Goal: Task Accomplishment & Management: Use online tool/utility

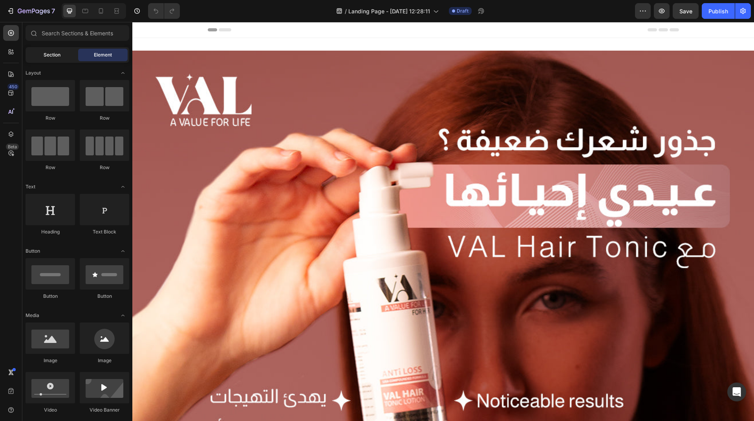
click at [52, 57] on span "Section" at bounding box center [52, 54] width 17 height 7
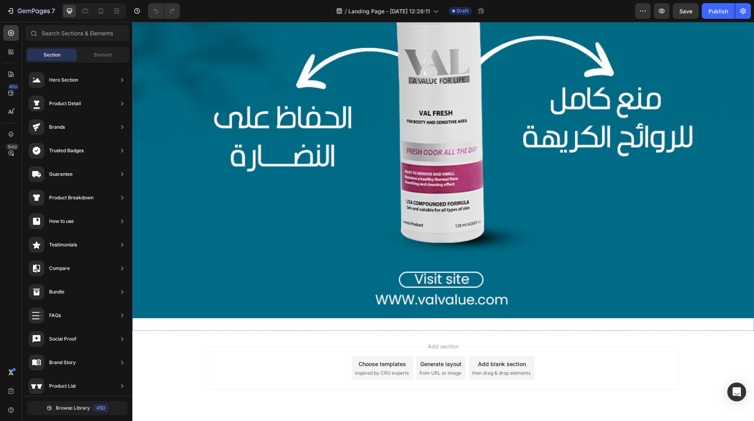
scroll to position [993, 0]
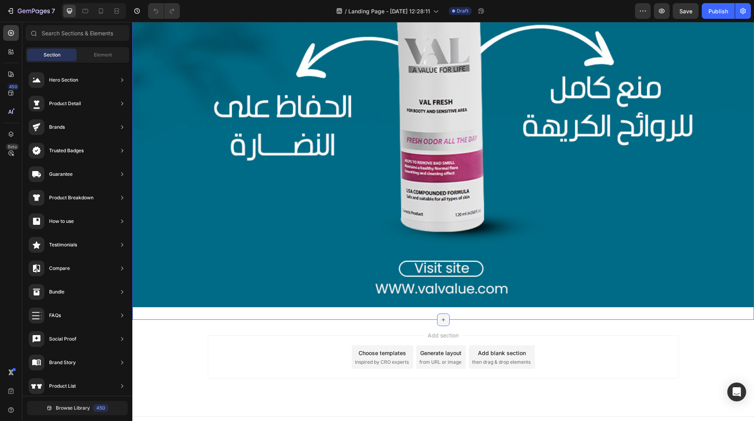
click at [439, 314] on div at bounding box center [443, 320] width 13 height 13
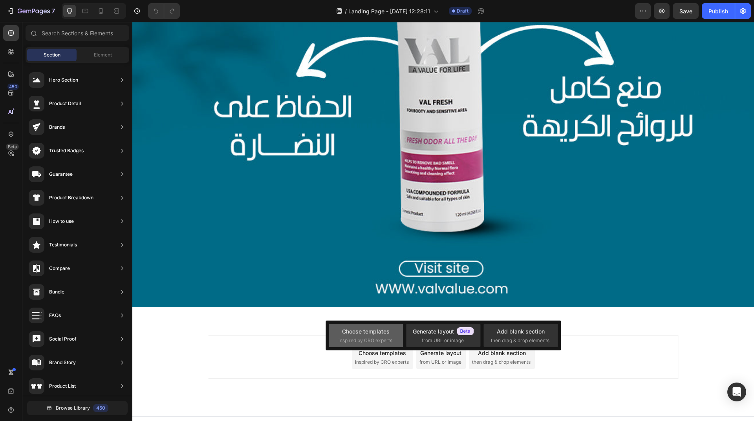
click at [374, 335] on div "Choose templates" at bounding box center [366, 331] width 48 height 8
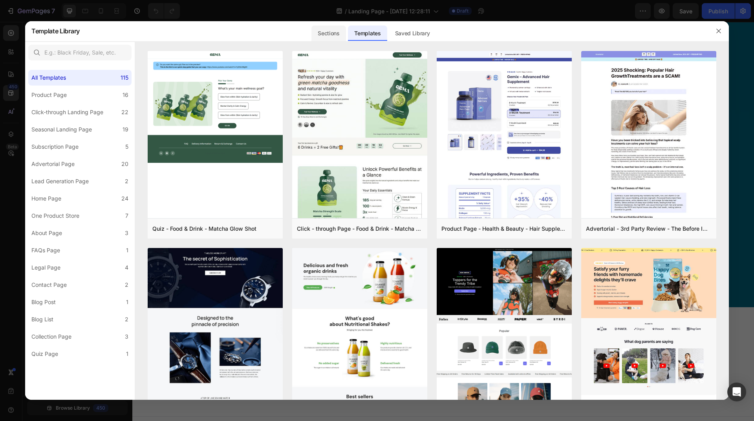
click at [338, 34] on div "Sections" at bounding box center [328, 34] width 34 height 16
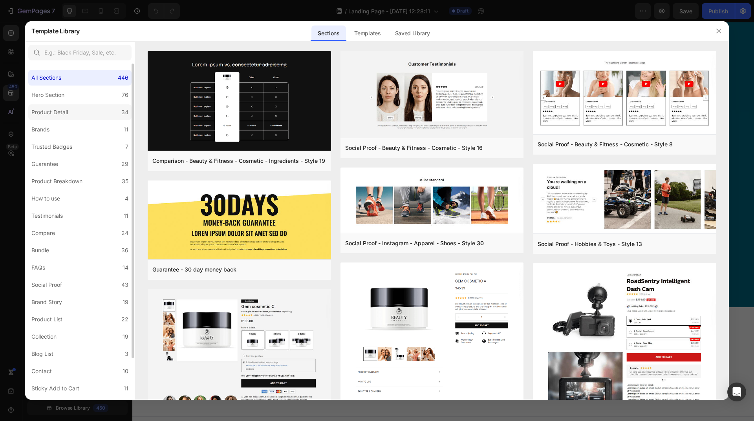
click at [84, 111] on label "Product Detail 34" at bounding box center [79, 112] width 103 height 16
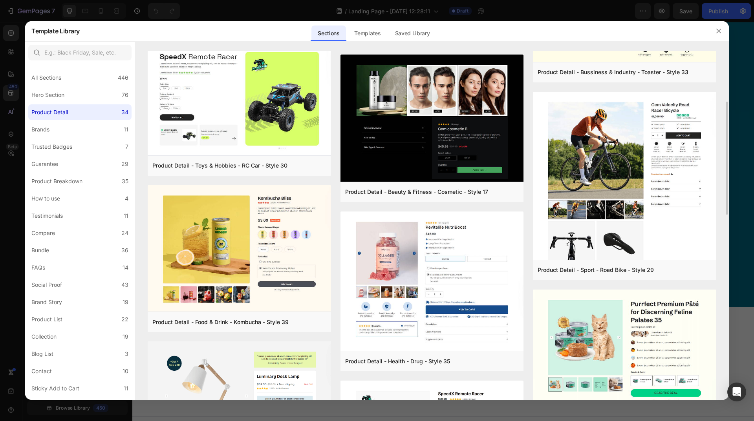
scroll to position [118, 0]
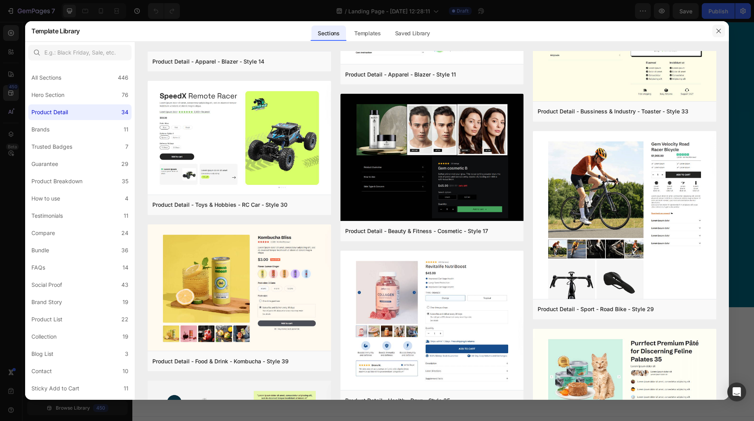
click at [722, 29] on button "button" at bounding box center [718, 31] width 13 height 13
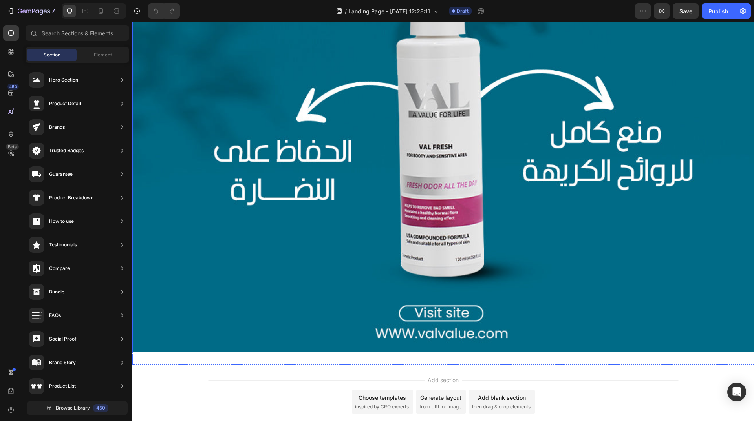
scroll to position [993, 0]
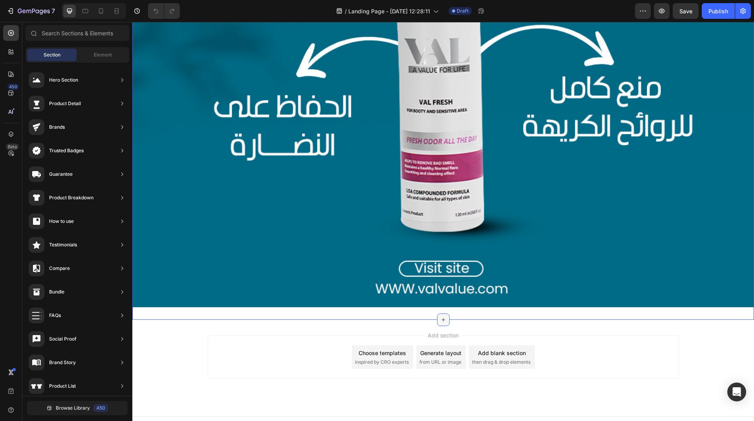
click at [439, 314] on div at bounding box center [443, 320] width 13 height 13
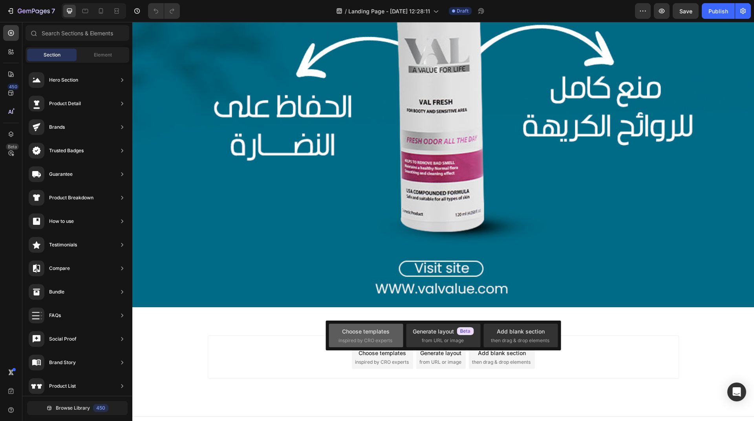
click at [384, 331] on div "Choose templates" at bounding box center [366, 331] width 48 height 8
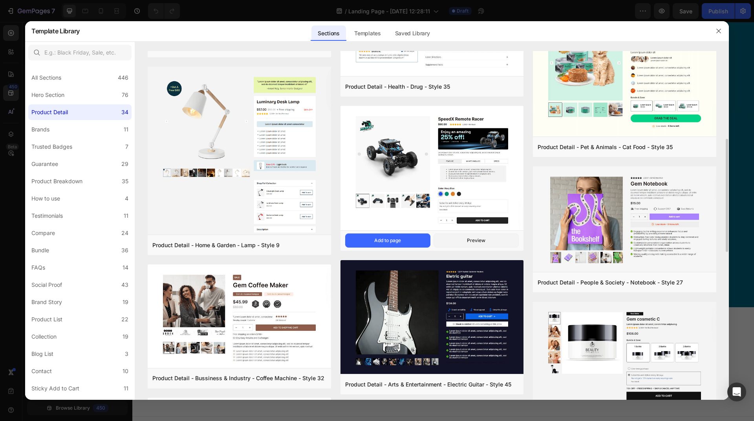
scroll to position [353, 0]
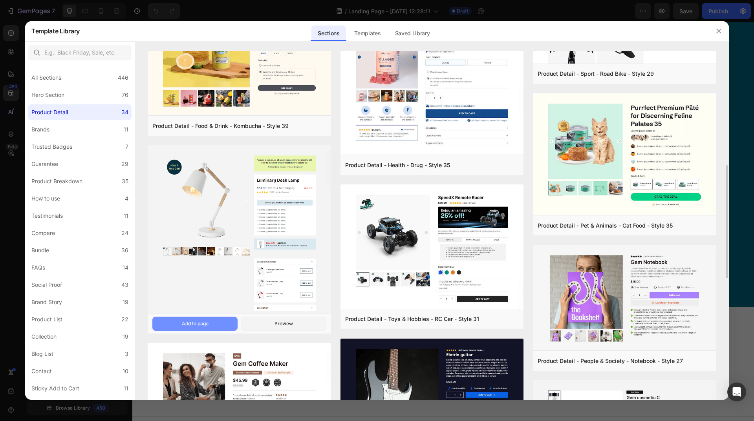
click at [206, 324] on div "Add to page" at bounding box center [195, 323] width 27 height 7
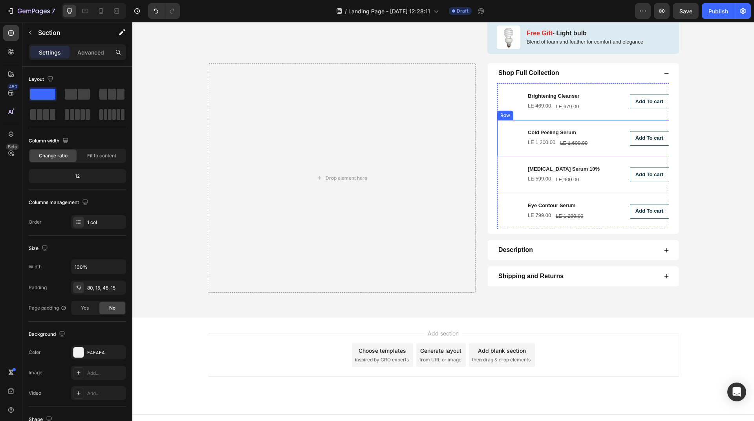
scroll to position [1590, 0]
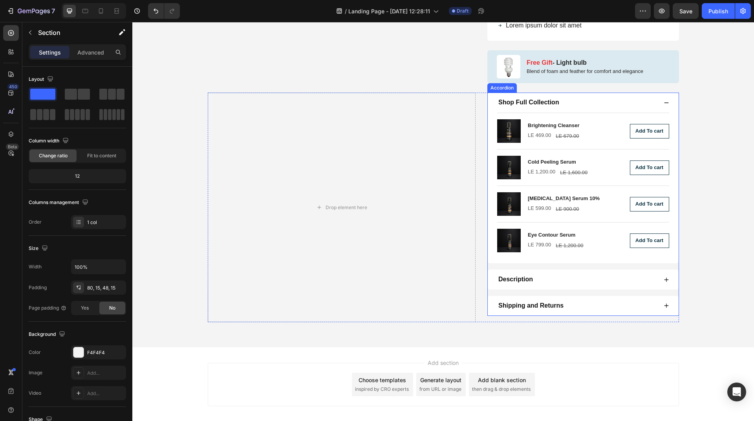
click at [558, 103] on div "Shop Full Collection" at bounding box center [577, 102] width 160 height 11
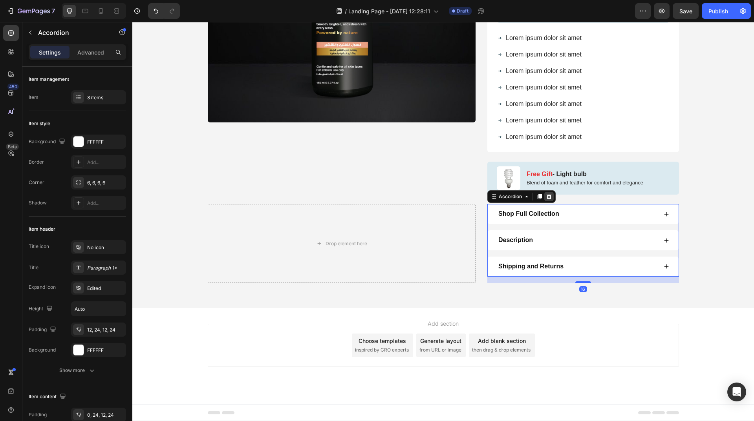
click at [547, 197] on icon at bounding box center [549, 197] width 6 height 6
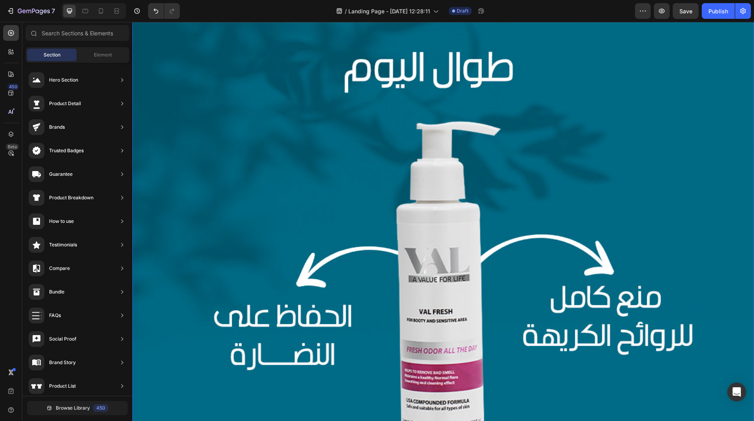
scroll to position [825, 0]
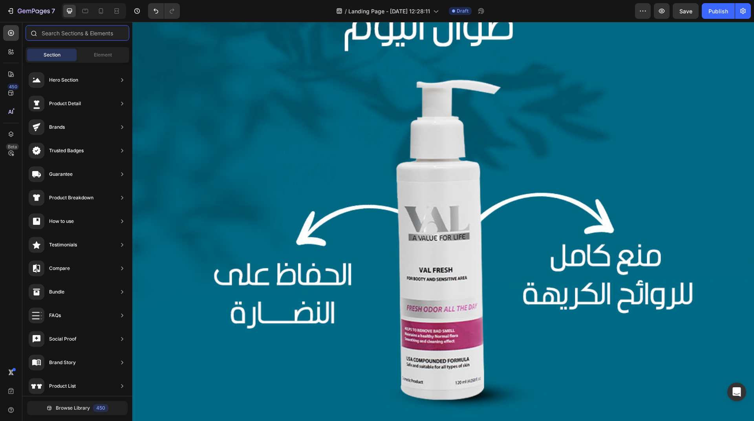
click at [94, 38] on input "text" at bounding box center [78, 33] width 104 height 16
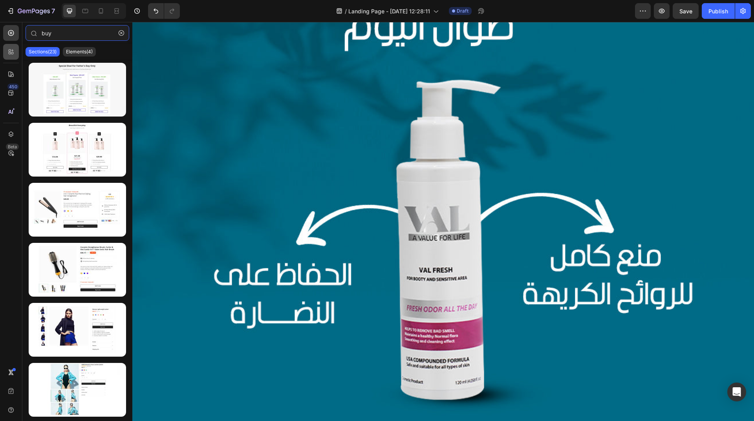
type input "buy"
click at [11, 51] on icon at bounding box center [10, 50] width 2 height 2
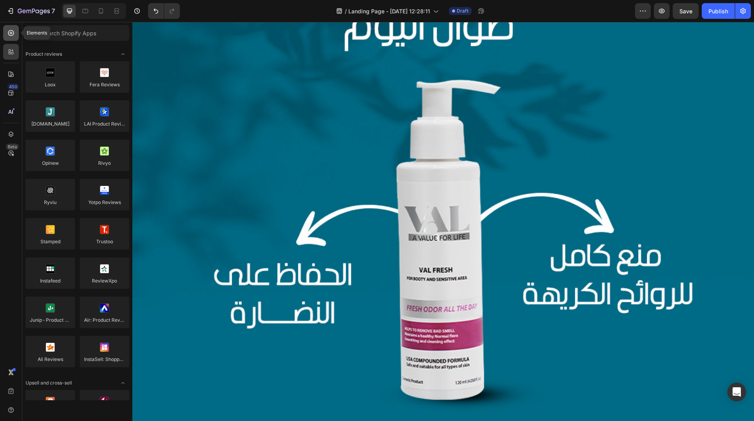
click at [9, 36] on icon at bounding box center [11, 33] width 8 height 8
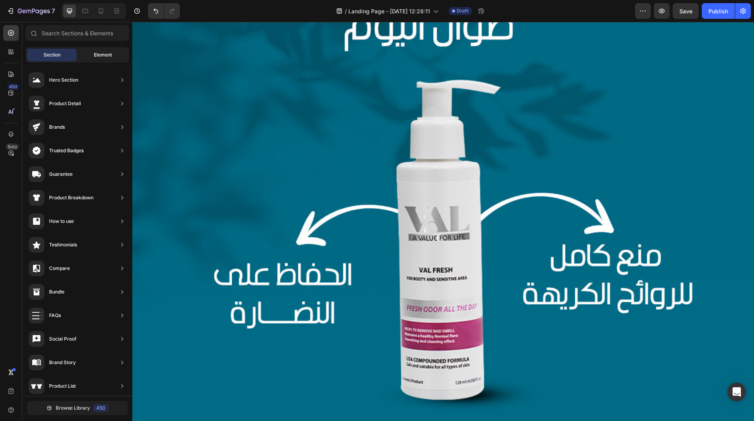
click at [88, 55] on div "Element" at bounding box center [102, 55] width 49 height 13
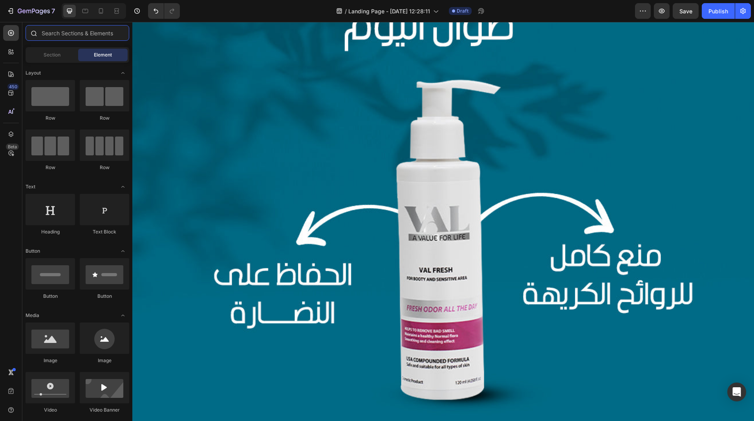
click at [90, 38] on input "text" at bounding box center [78, 33] width 104 height 16
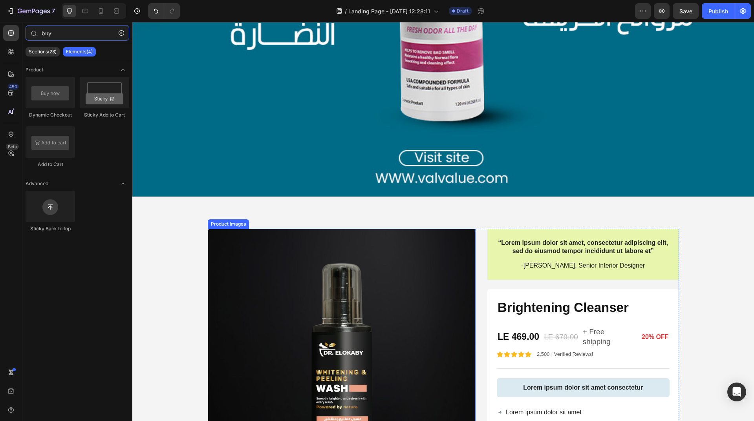
scroll to position [1099, 0]
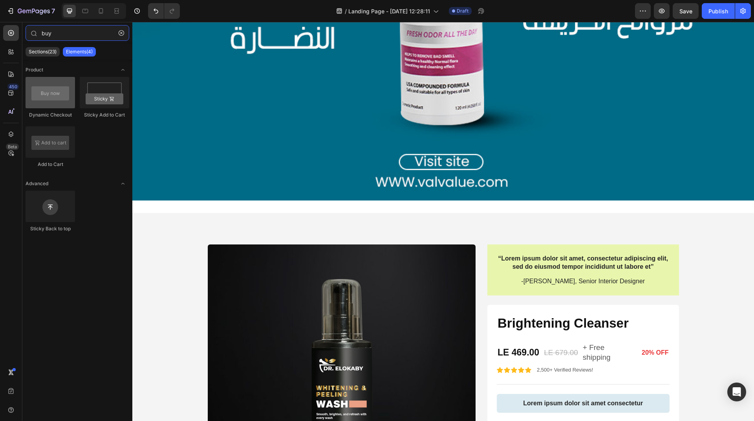
type input "buy"
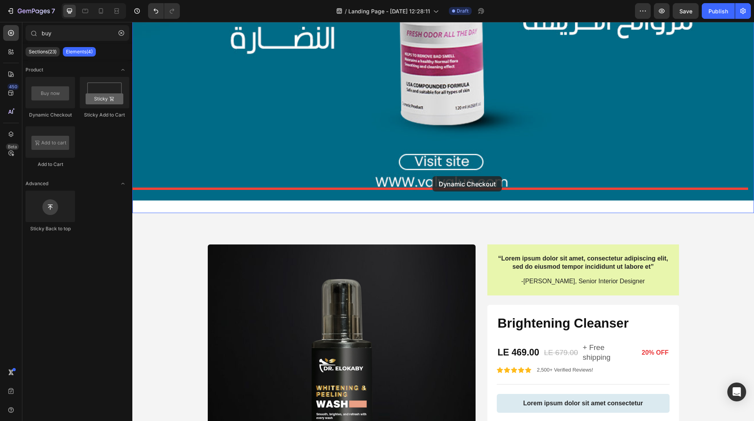
drag, startPoint x: 190, startPoint y: 119, endPoint x: 432, endPoint y: 176, distance: 249.0
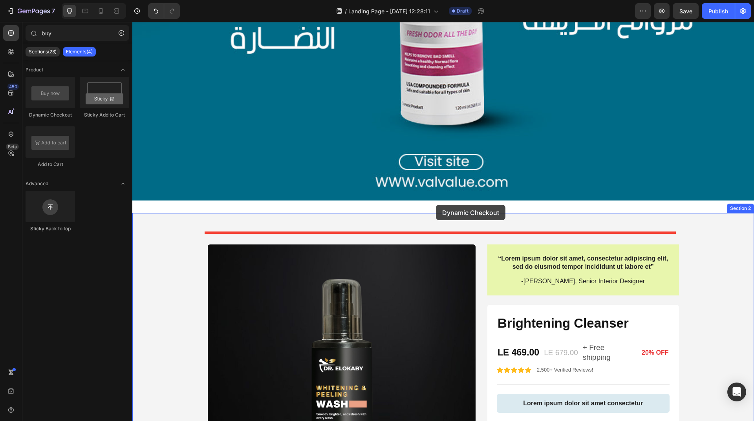
drag, startPoint x: 185, startPoint y: 121, endPoint x: 436, endPoint y: 205, distance: 264.1
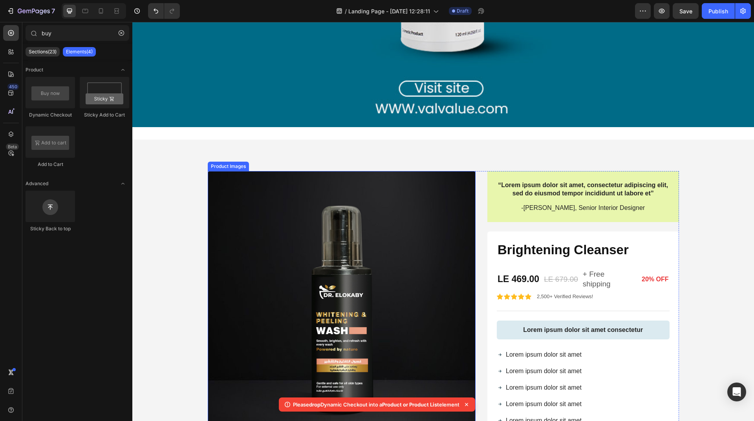
scroll to position [1178, 0]
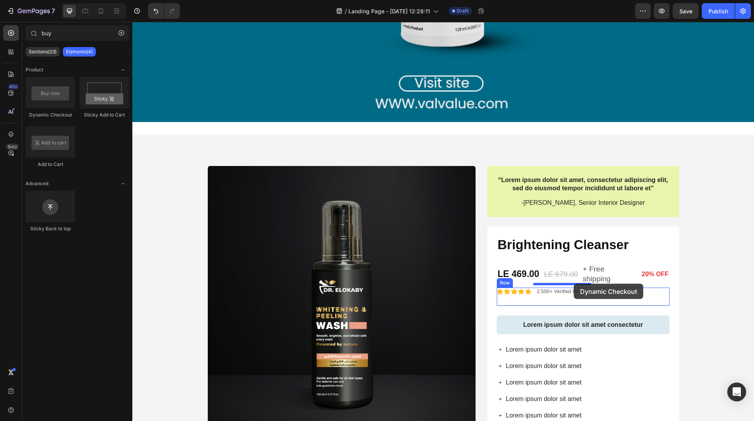
drag, startPoint x: 186, startPoint y: 121, endPoint x: 574, endPoint y: 284, distance: 420.9
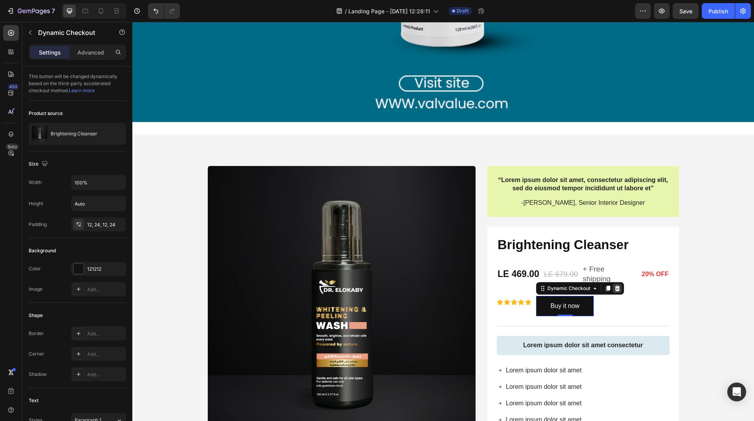
click at [615, 285] on icon at bounding box center [617, 287] width 5 height 5
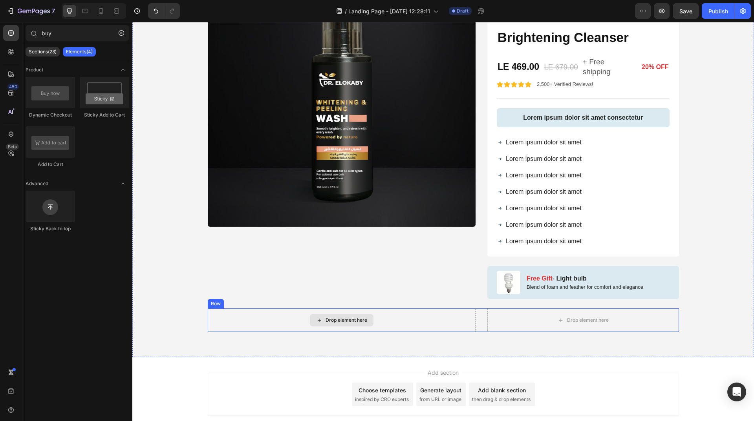
scroll to position [1374, 0]
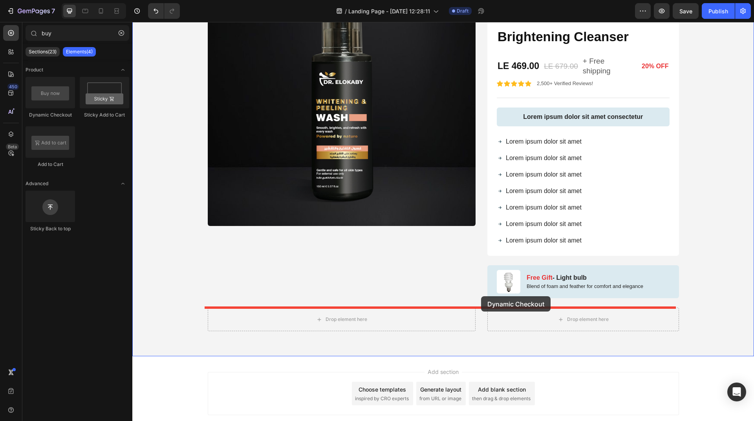
drag, startPoint x: 192, startPoint y: 120, endPoint x: 481, endPoint y: 296, distance: 338.4
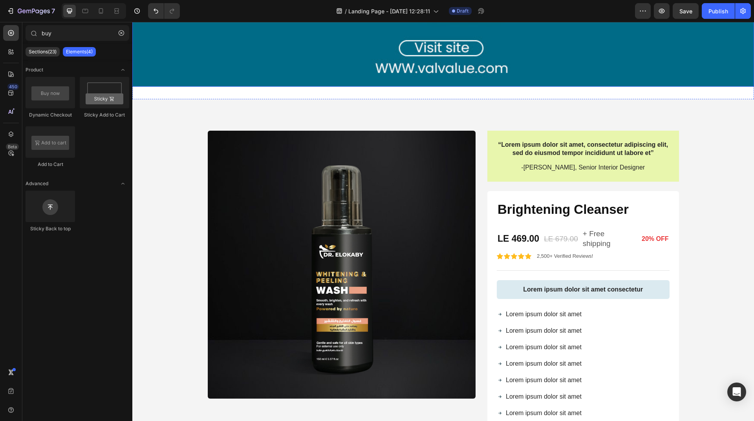
scroll to position [1257, 0]
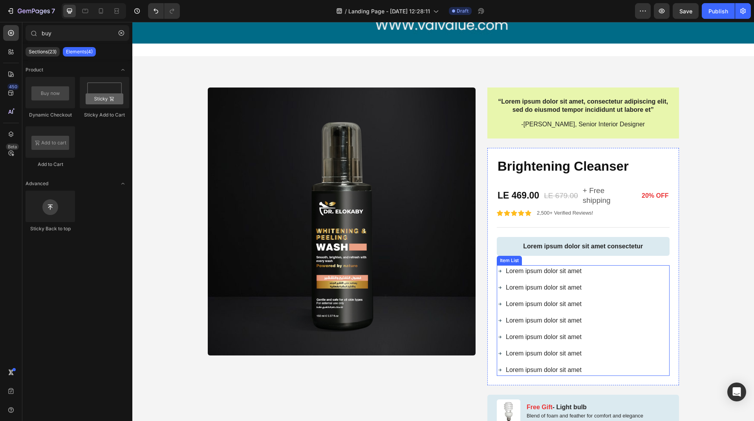
click at [515, 267] on p "Lorem ipsum dolor sit amet" at bounding box center [544, 271] width 76 height 9
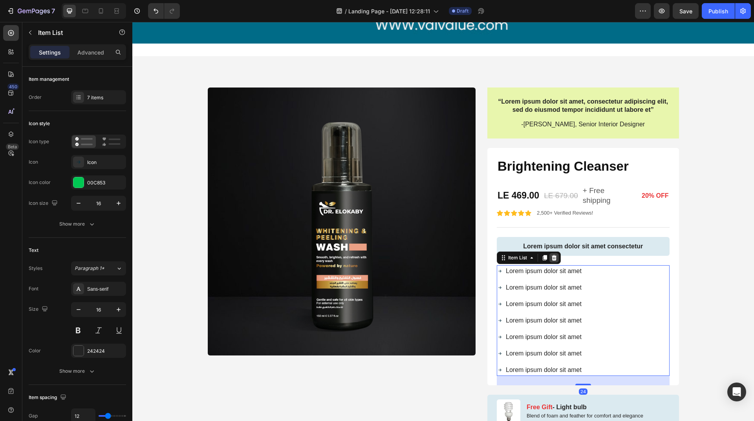
click at [552, 255] on icon at bounding box center [554, 257] width 5 height 5
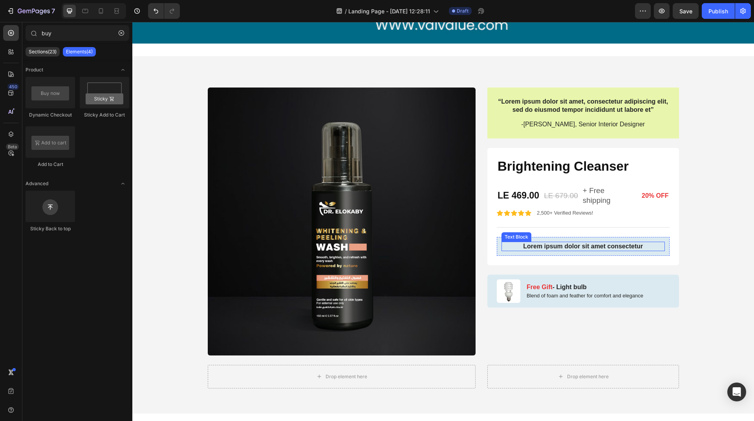
click at [534, 243] on p "Lorem ipsum dolor sit amet consectetur" at bounding box center [583, 247] width 162 height 8
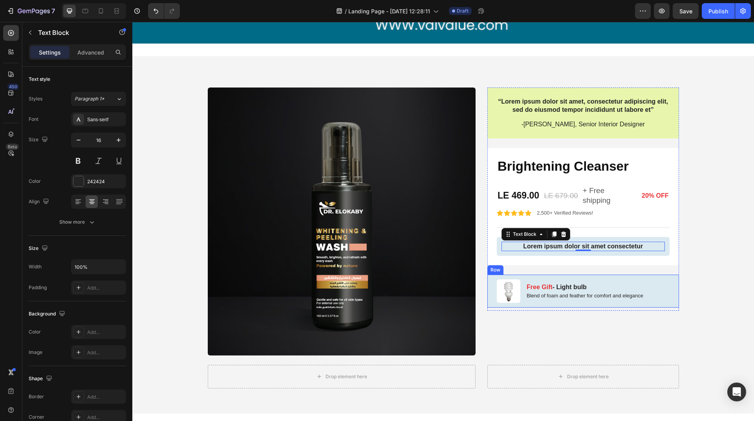
click at [650, 275] on div "Image Free Gift - Light bulb Text Block Blend of foam and feather for comfort a…" at bounding box center [583, 291] width 192 height 33
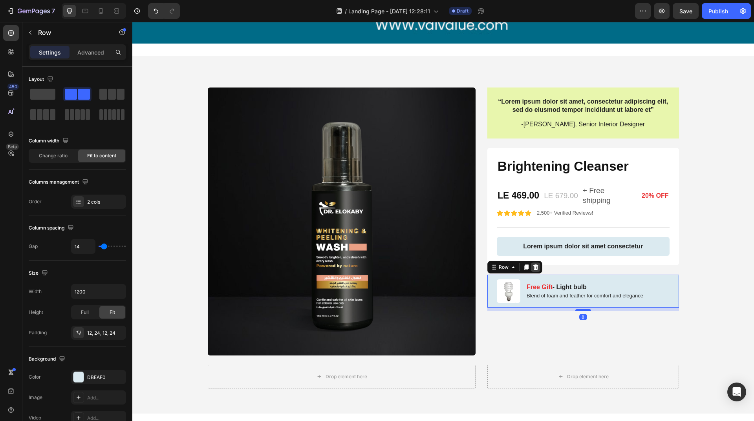
click at [536, 263] on div at bounding box center [535, 267] width 9 height 9
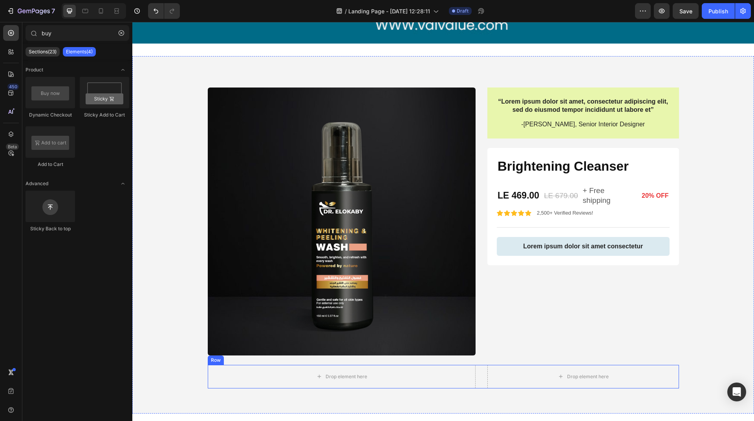
click at [474, 365] on div "Drop element here Drop element here Row" at bounding box center [443, 377] width 471 height 24
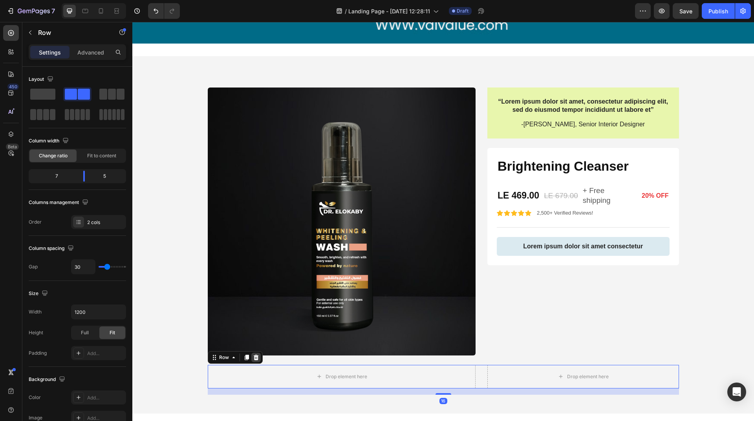
click at [253, 355] on icon at bounding box center [255, 357] width 5 height 5
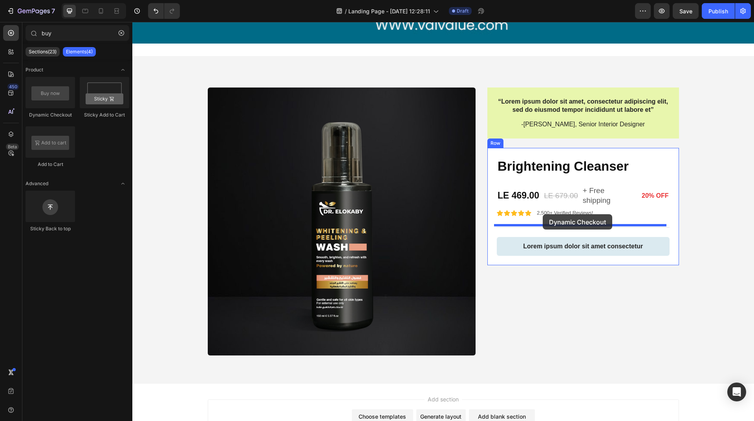
drag, startPoint x: 187, startPoint y: 118, endPoint x: 543, endPoint y: 214, distance: 368.3
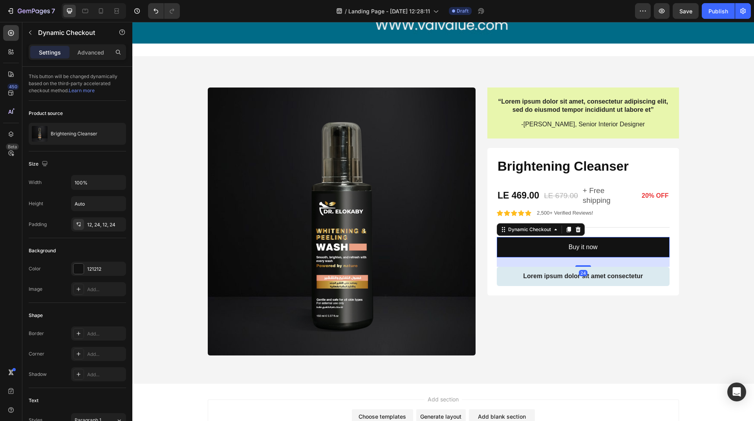
click at [579, 270] on div "24" at bounding box center [583, 273] width 9 height 6
click at [555, 273] on p "Lorem ipsum dolor sit amet consectetur" at bounding box center [583, 277] width 162 height 8
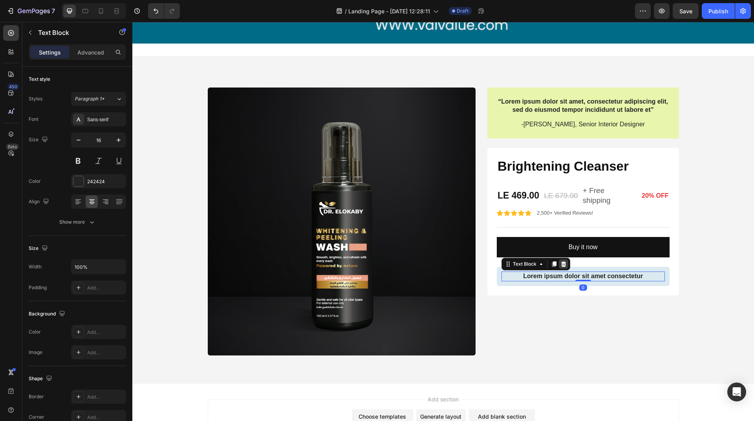
click at [560, 261] on icon at bounding box center [563, 264] width 6 height 6
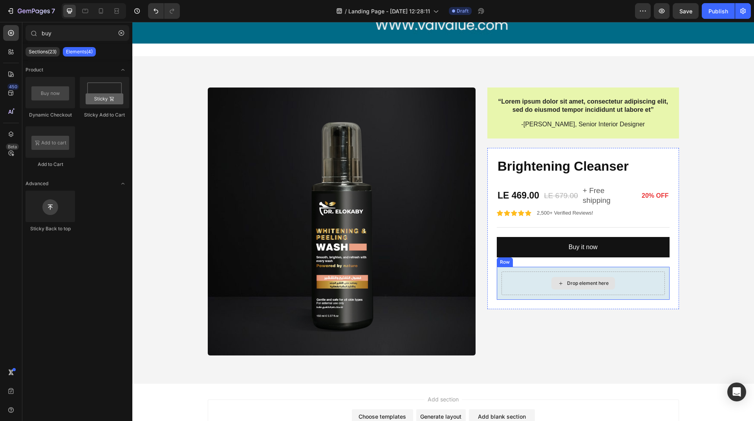
click at [575, 277] on div "Drop element here" at bounding box center [583, 283] width 64 height 13
click at [502, 259] on div "Row" at bounding box center [504, 262] width 13 height 7
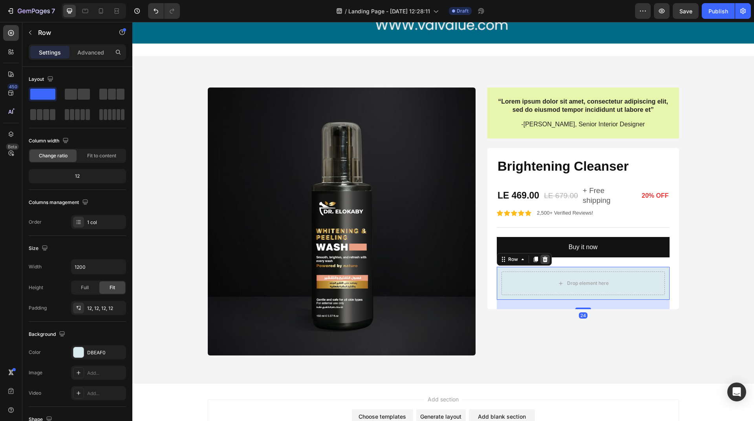
click at [543, 257] on icon at bounding box center [545, 259] width 5 height 5
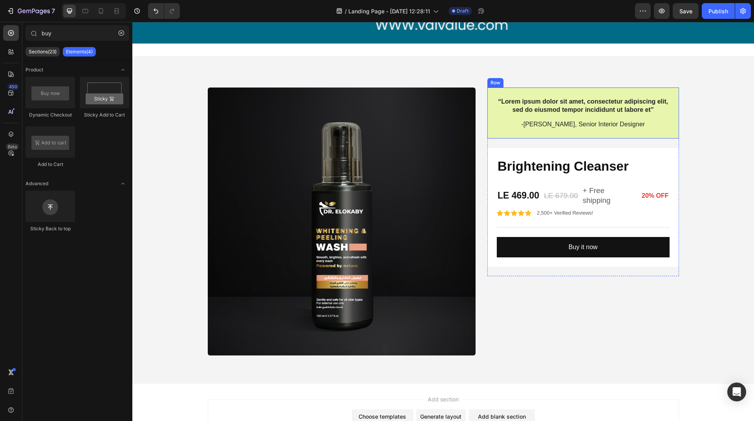
click at [487, 88] on div "“Lorem ipsum dolor sit amet, consectetur adipiscing elit, sed do eiusmod tempor…" at bounding box center [583, 113] width 192 height 51
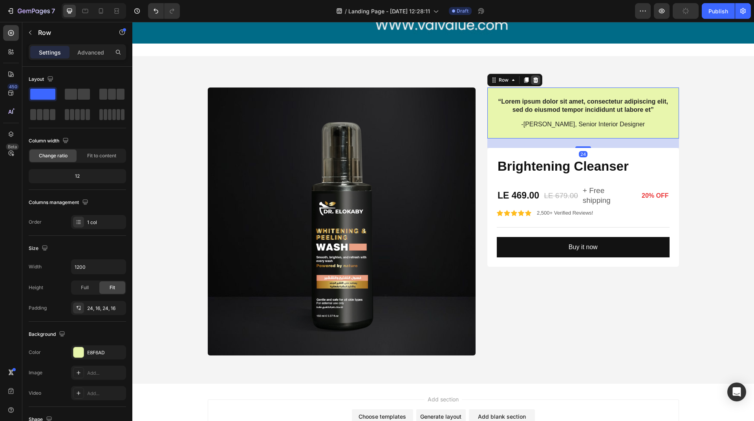
click at [534, 77] on icon at bounding box center [535, 79] width 5 height 5
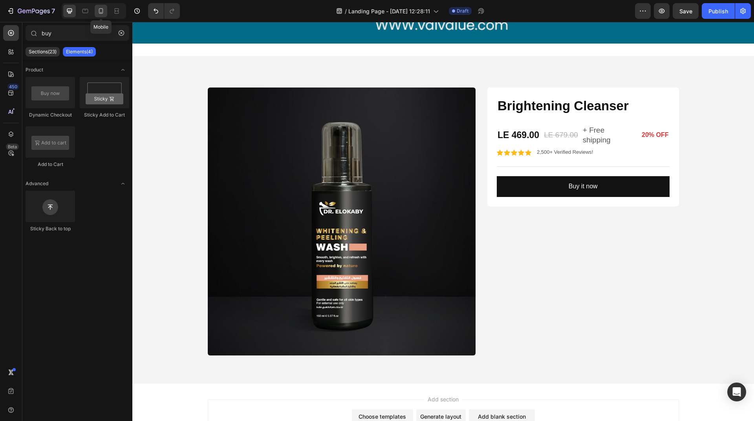
click at [96, 6] on div at bounding box center [101, 11] width 13 height 13
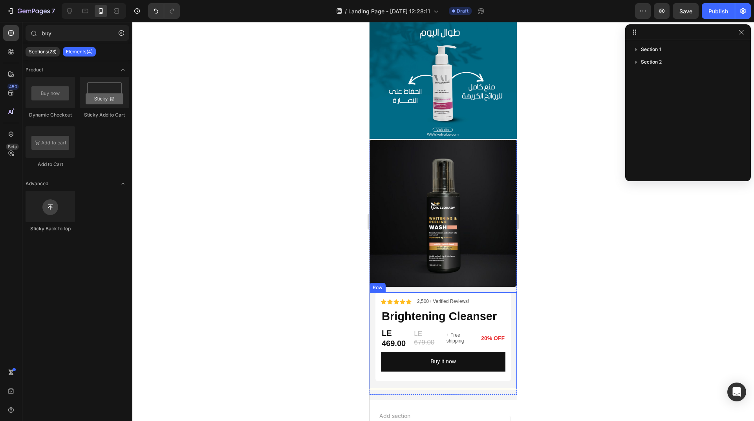
scroll to position [195, 0]
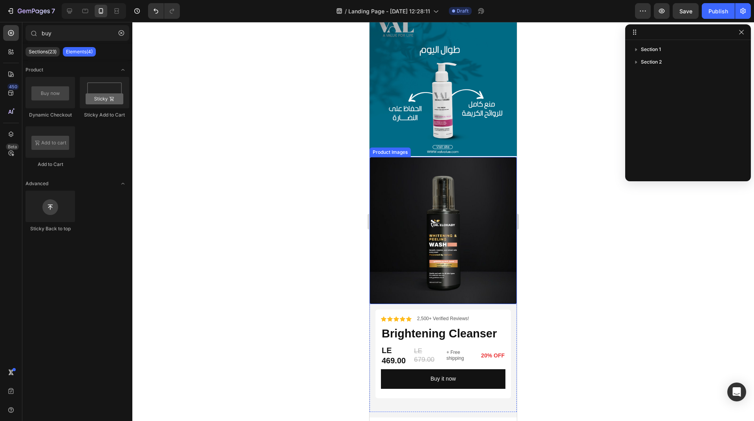
click at [449, 221] on img at bounding box center [442, 230] width 147 height 147
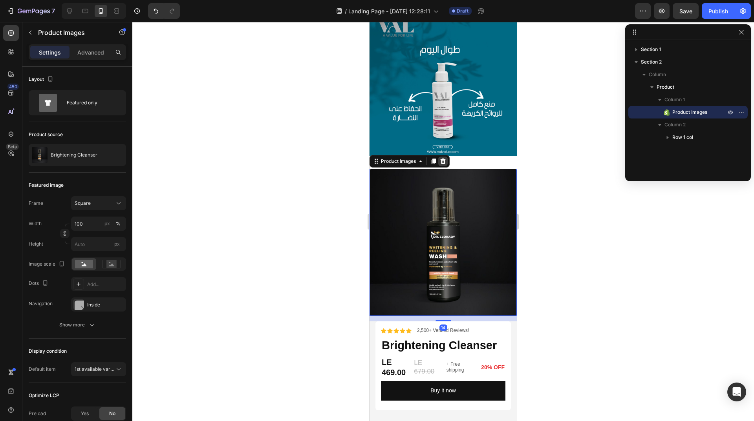
click at [444, 158] on icon at bounding box center [443, 161] width 6 height 6
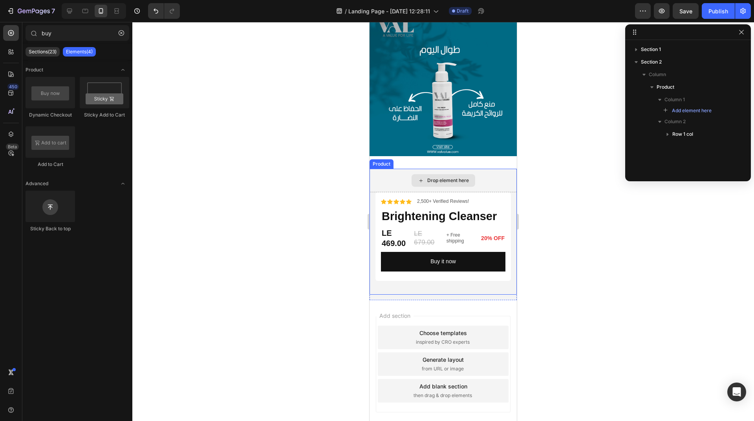
click at [401, 169] on div "Drop element here" at bounding box center [442, 181] width 147 height 24
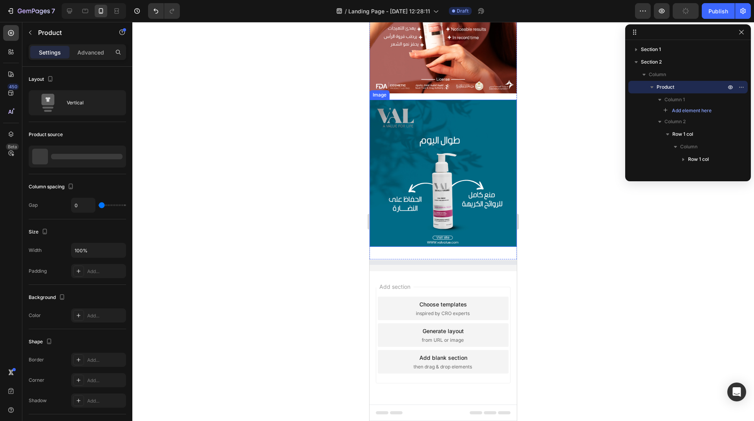
scroll to position [93, 0]
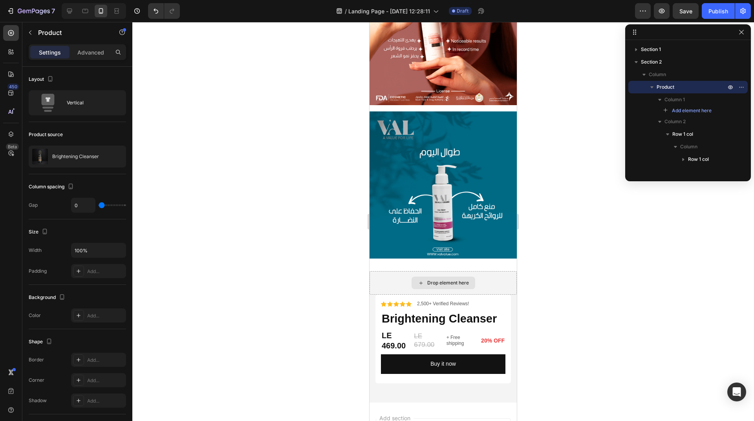
click at [385, 272] on div "Drop element here" at bounding box center [442, 283] width 147 height 24
click at [721, 13] on div "Publish" at bounding box center [718, 11] width 20 height 8
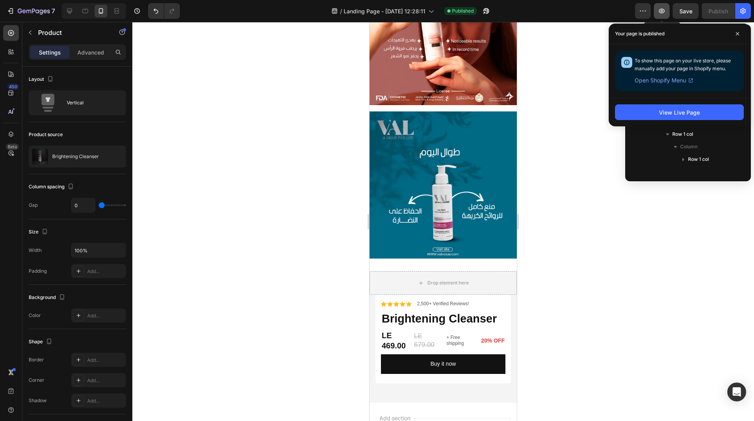
click at [666, 14] on button "button" at bounding box center [662, 11] width 16 height 16
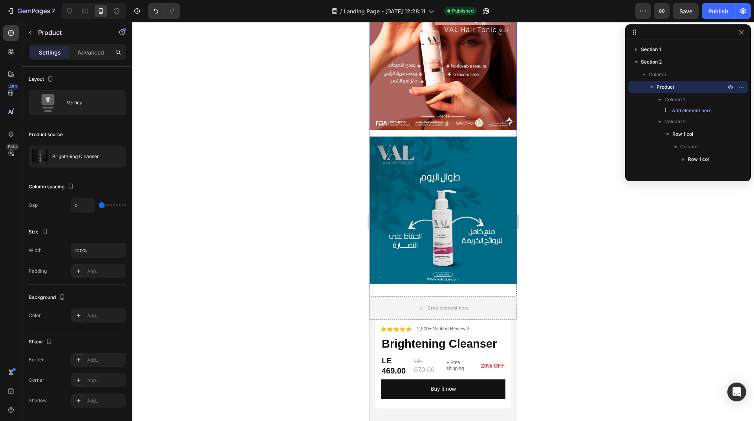
scroll to position [53, 0]
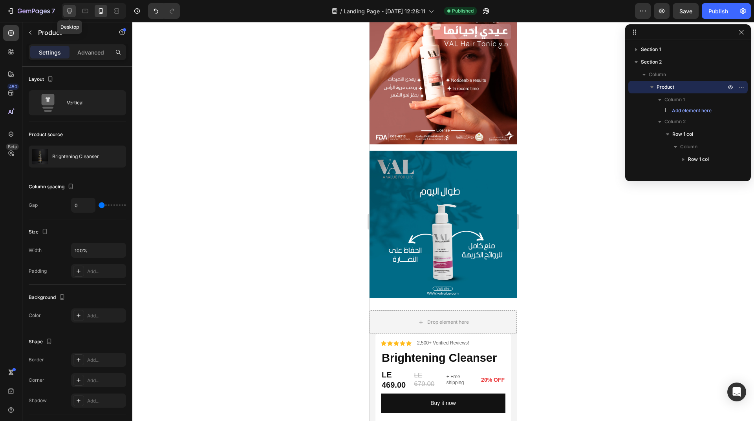
click at [67, 10] on icon at bounding box center [70, 11] width 8 height 8
type input "30"
type input "1200"
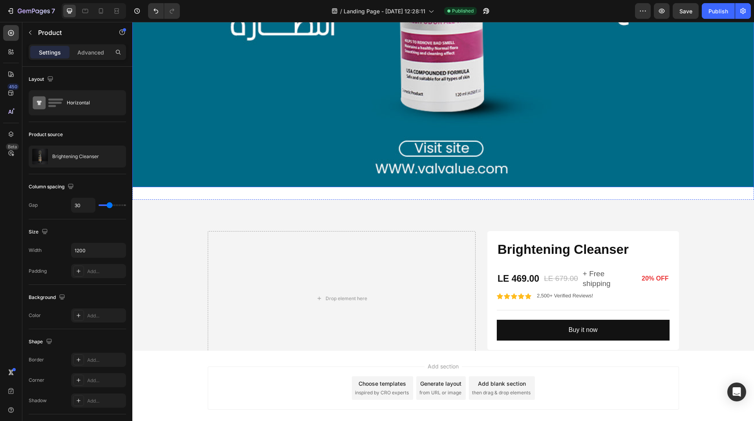
scroll to position [1144, 0]
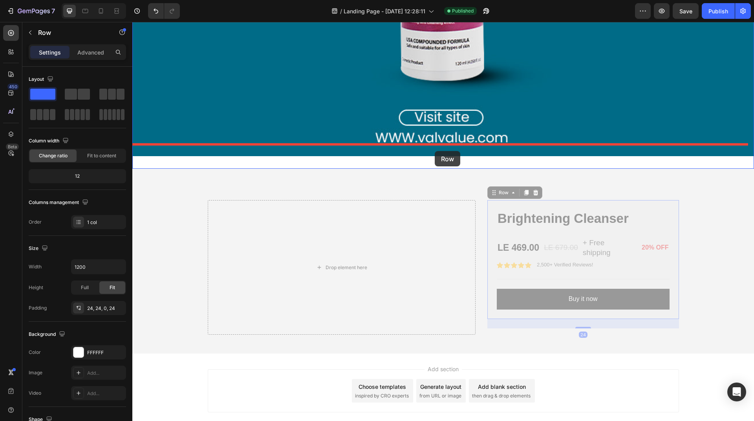
drag, startPoint x: 491, startPoint y: 185, endPoint x: 435, endPoint y: 151, distance: 65.5
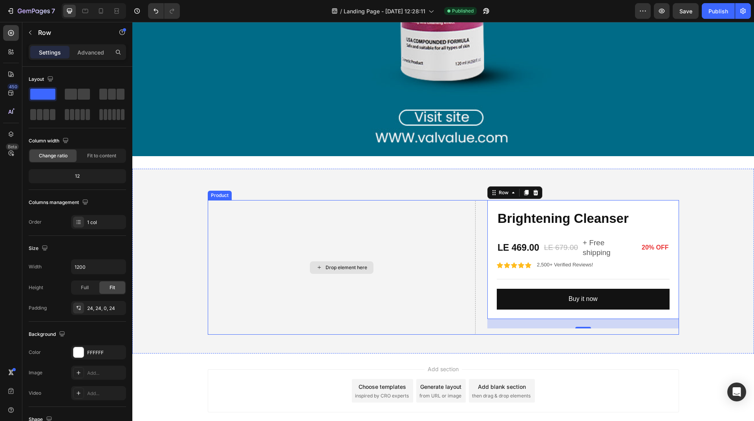
click at [296, 238] on div "Drop element here" at bounding box center [342, 267] width 268 height 135
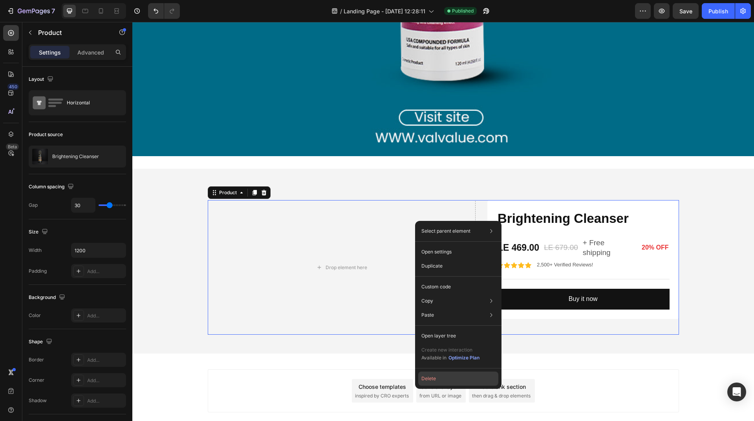
click at [459, 378] on button "Delete" at bounding box center [458, 379] width 80 height 14
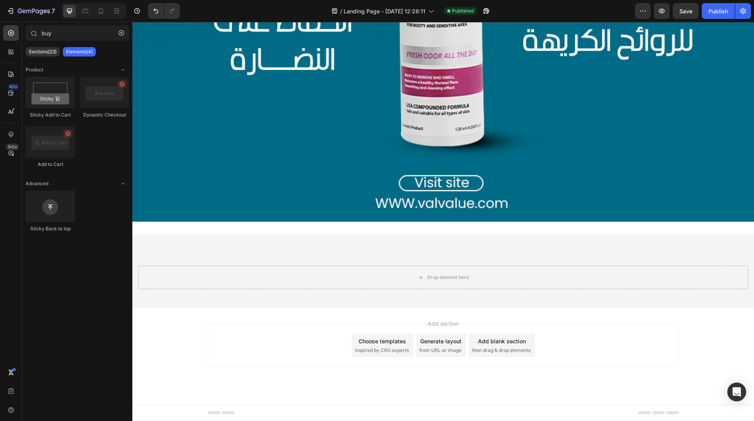
scroll to position [1066, 0]
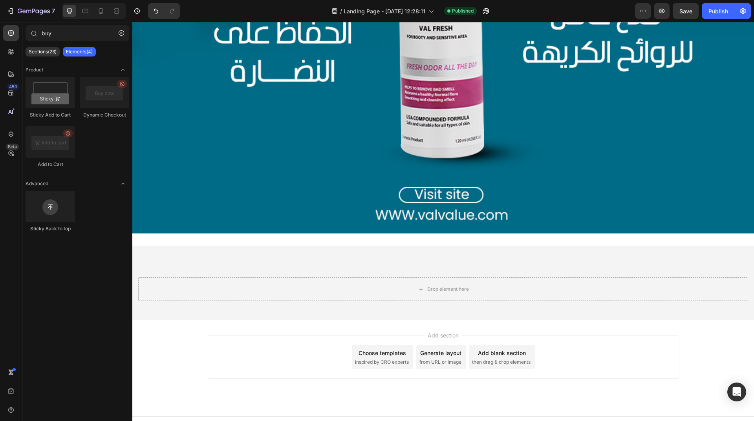
type input "bu"
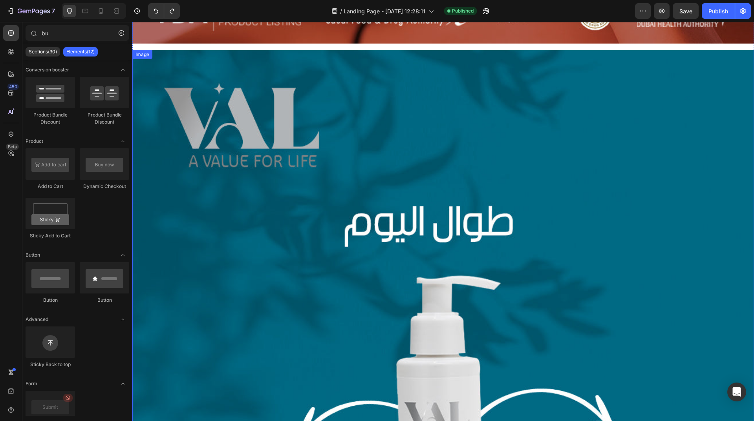
scroll to position [516, 0]
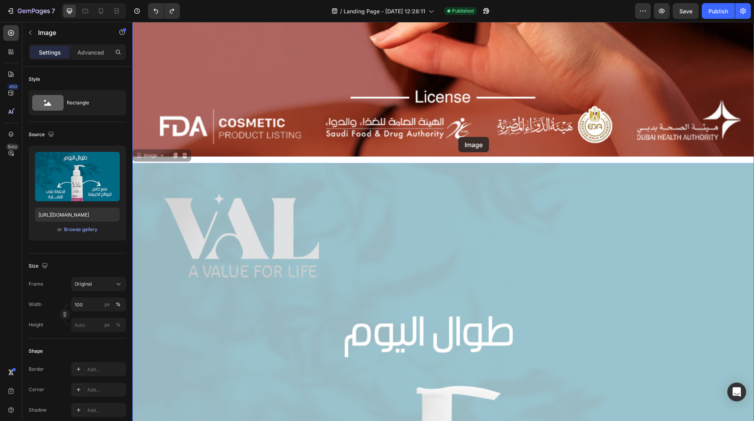
drag, startPoint x: 462, startPoint y: 222, endPoint x: 458, endPoint y: 137, distance: 84.9
click at [458, 137] on div "Header Image Image 0 Image 0 Section 1 Root Start with Sections from sidebar Ad…" at bounding box center [443, 297] width 622 height 1583
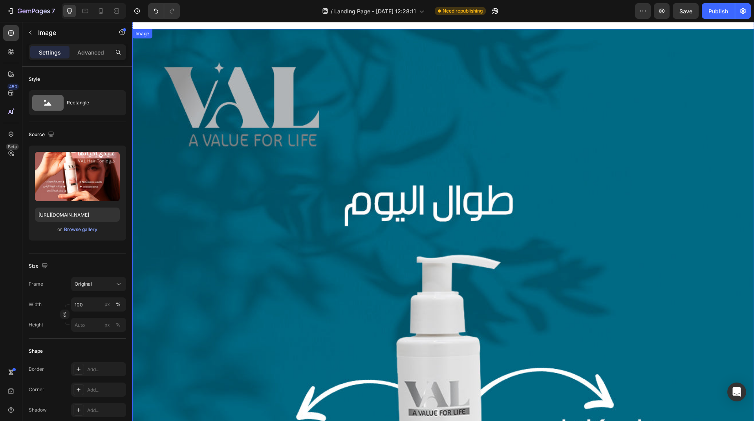
scroll to position [0, 0]
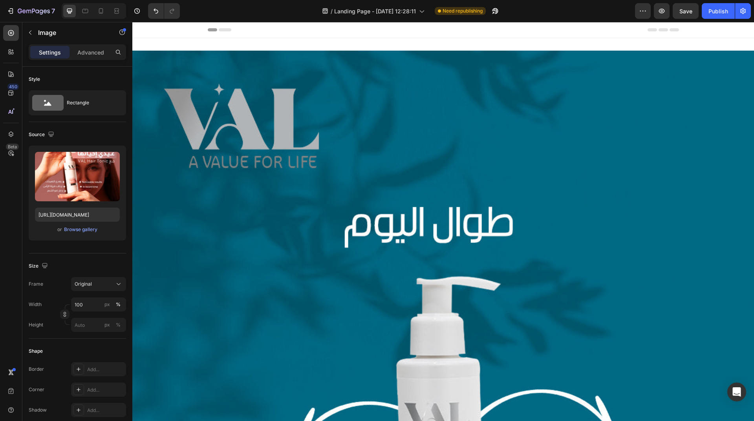
click at [155, 32] on span "Header" at bounding box center [155, 30] width 17 height 8
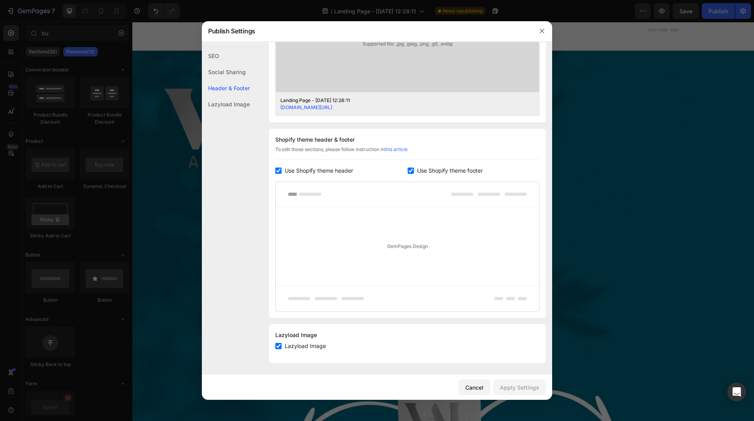
scroll to position [289, 0]
click at [315, 169] on span "Use Shopify theme header" at bounding box center [319, 169] width 68 height 9
checkbox input "false"
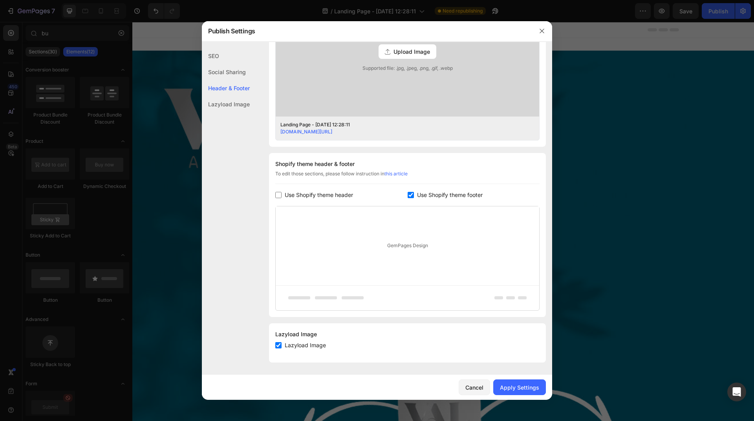
click at [414, 192] on label "Use Shopify theme footer" at bounding box center [448, 194] width 69 height 9
checkbox input "false"
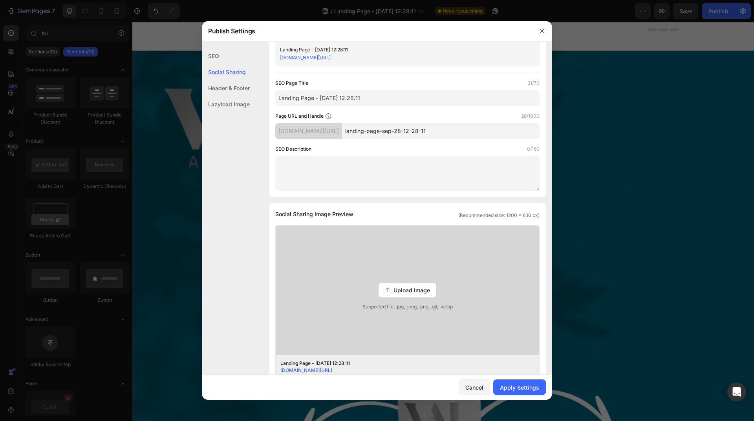
scroll to position [0, 0]
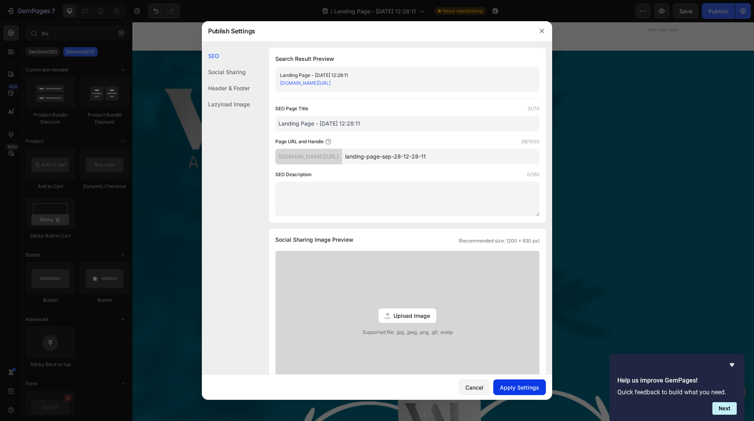
click at [519, 387] on div "Apply Settings" at bounding box center [519, 388] width 39 height 8
click at [479, 387] on div "Cancel" at bounding box center [474, 388] width 18 height 8
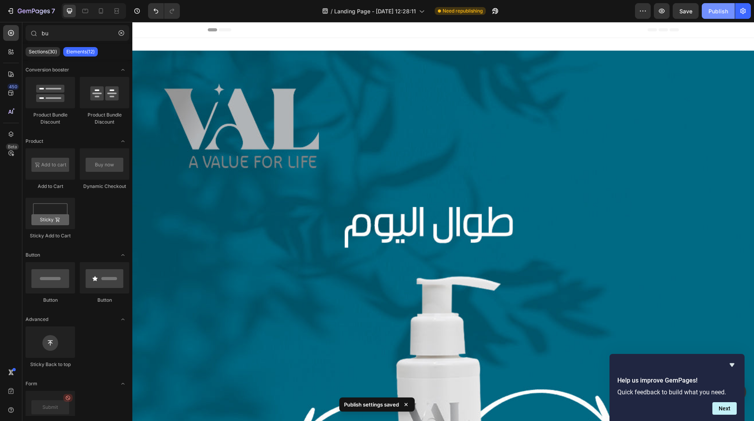
click at [723, 12] on div "Publish" at bounding box center [718, 11] width 20 height 8
click at [666, 12] on icon "button" at bounding box center [662, 11] width 8 height 8
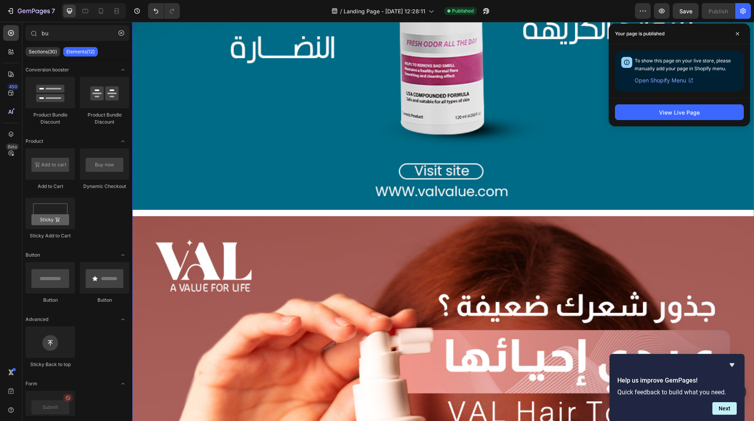
scroll to position [628, 0]
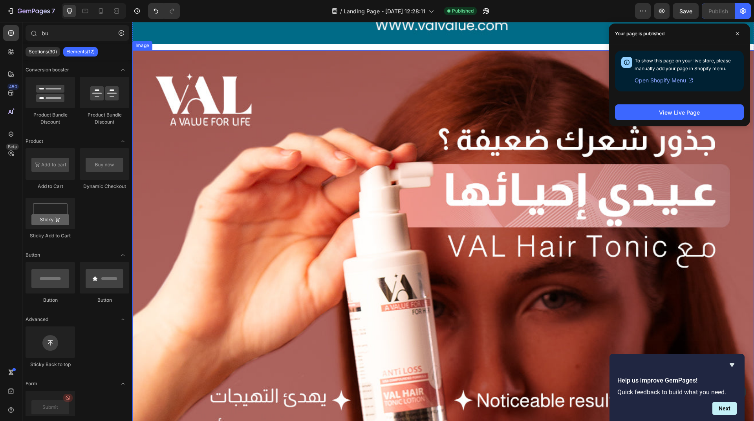
click at [384, 113] on img at bounding box center [443, 361] width 622 height 622
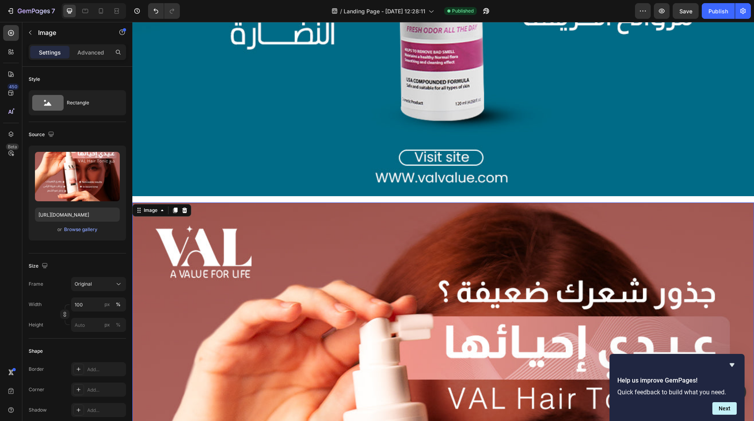
scroll to position [471, 0]
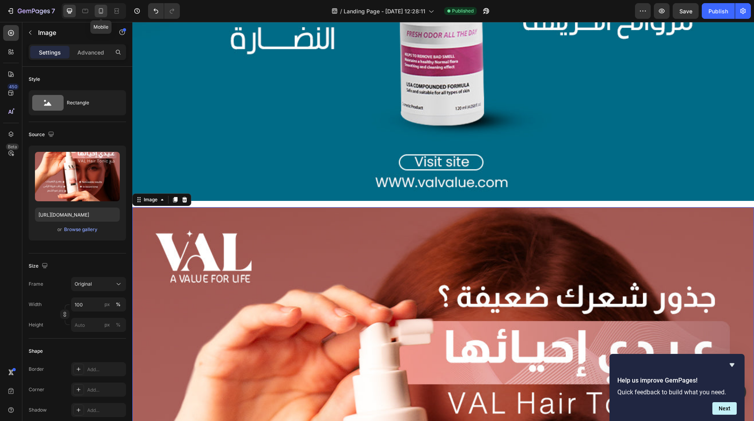
click at [101, 10] on icon at bounding box center [101, 11] width 8 height 8
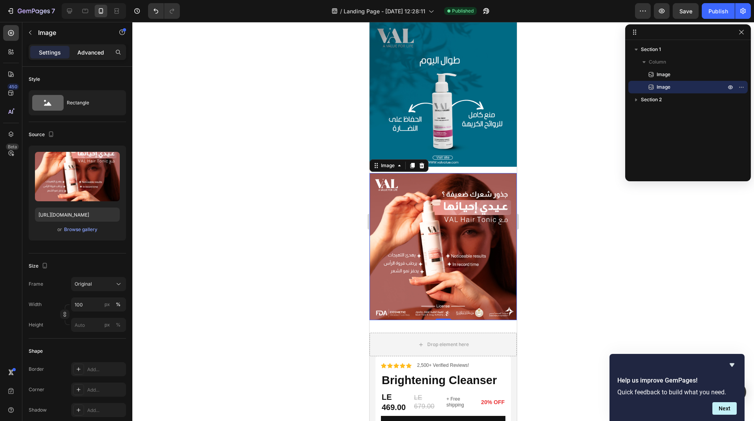
click at [84, 57] on div "Advanced" at bounding box center [90, 52] width 39 height 13
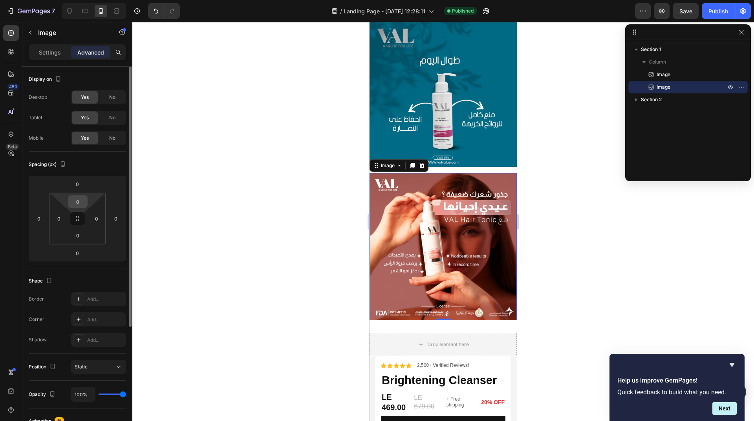
click at [79, 203] on input "0" at bounding box center [78, 202] width 16 height 12
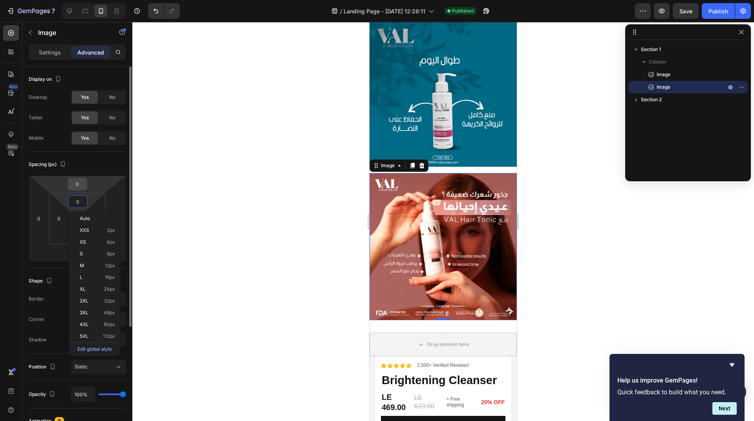
click at [72, 185] on input "0" at bounding box center [78, 184] width 16 height 12
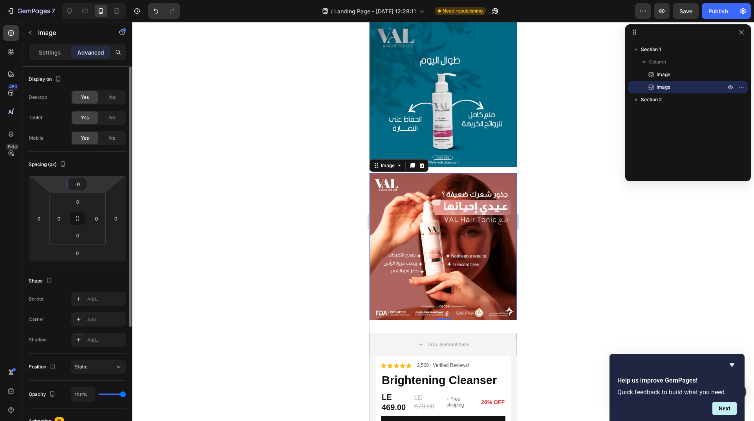
type input "-20"
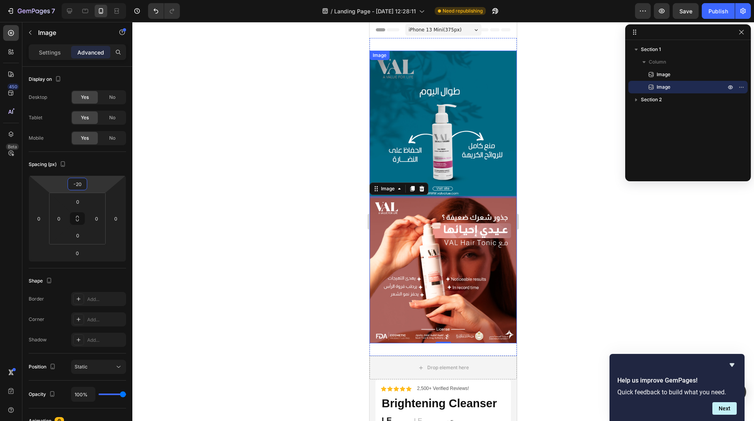
click at [424, 83] on img at bounding box center [442, 124] width 147 height 147
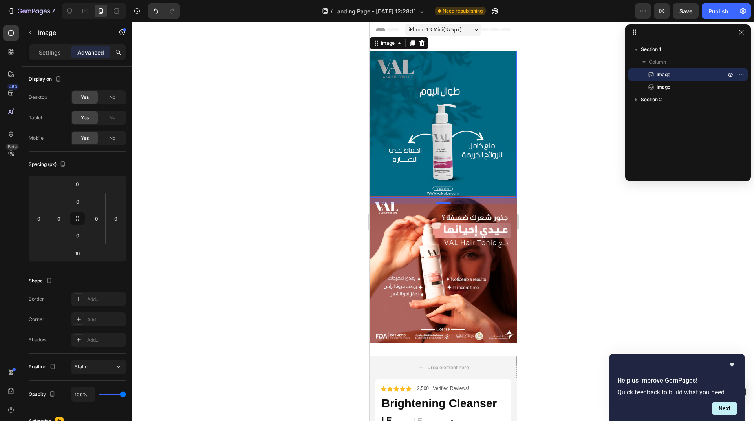
click at [388, 29] on span "Header" at bounding box center [392, 30] width 17 height 8
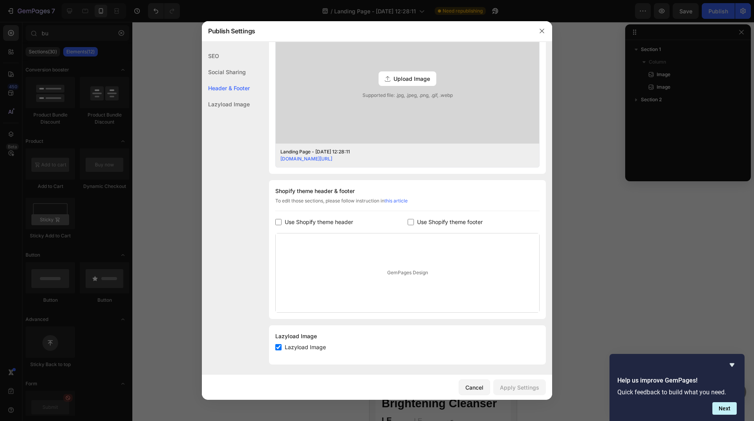
scroll to position [239, 0]
click at [408, 219] on input "checkbox" at bounding box center [411, 220] width 6 height 6
checkbox input "true"
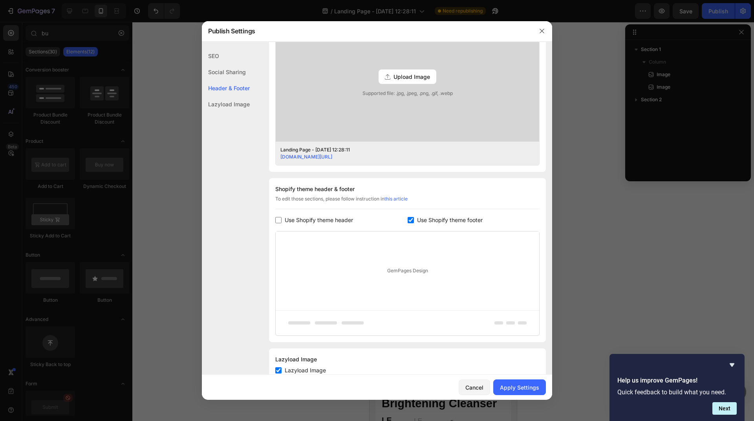
click at [320, 219] on span "Use Shopify theme header" at bounding box center [319, 220] width 68 height 9
checkbox input "true"
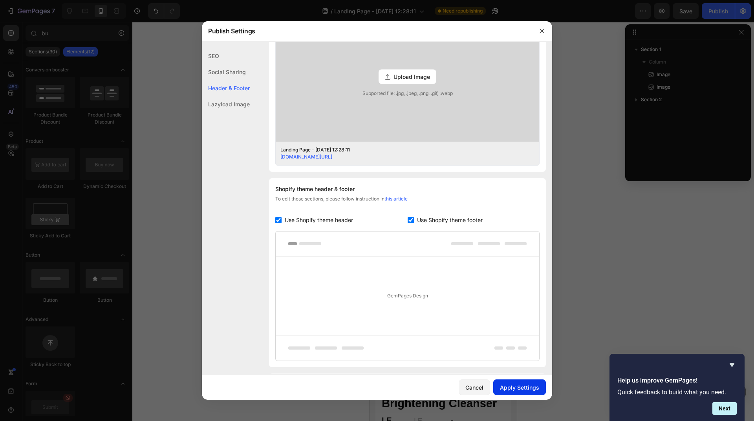
click at [511, 386] on div "Apply Settings" at bounding box center [519, 388] width 39 height 8
click at [540, 31] on icon "button" at bounding box center [542, 31] width 6 height 6
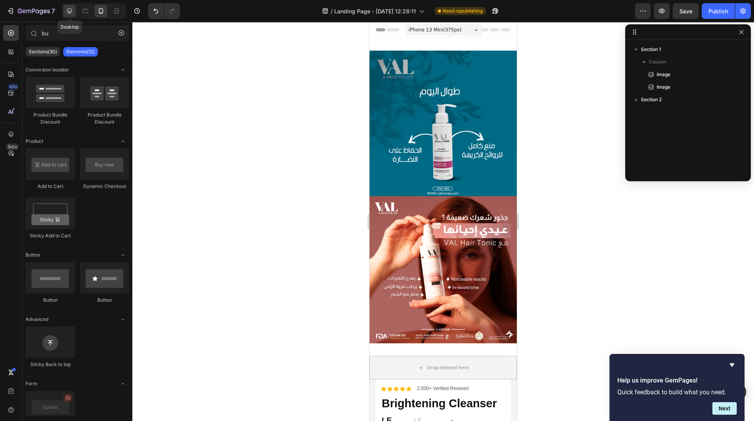
click at [71, 11] on icon at bounding box center [69, 11] width 5 height 5
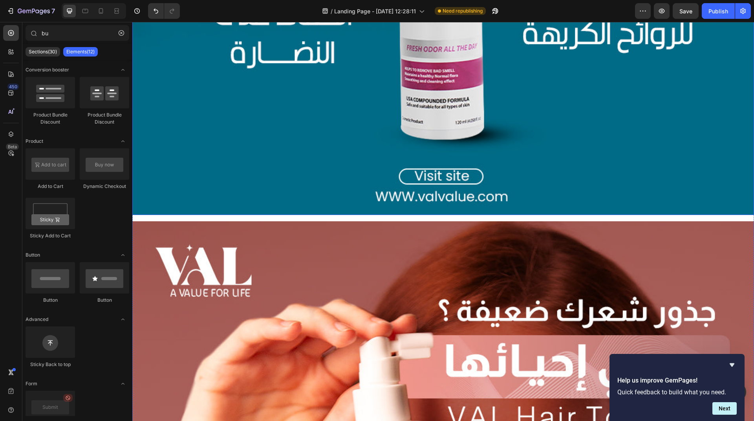
scroll to position [471, 0]
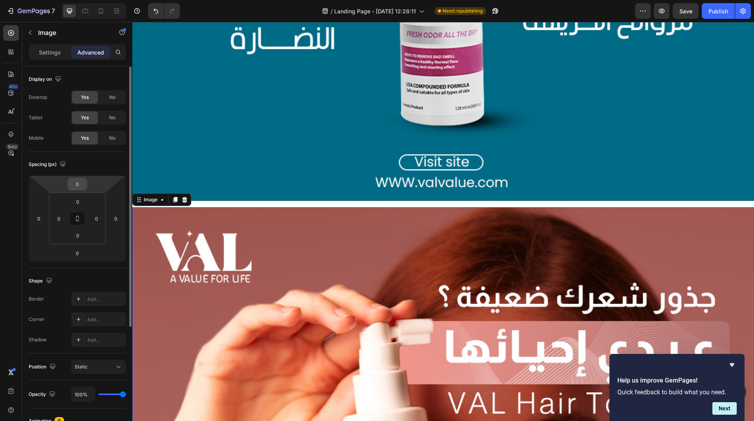
click at [76, 183] on input "0" at bounding box center [78, 184] width 16 height 12
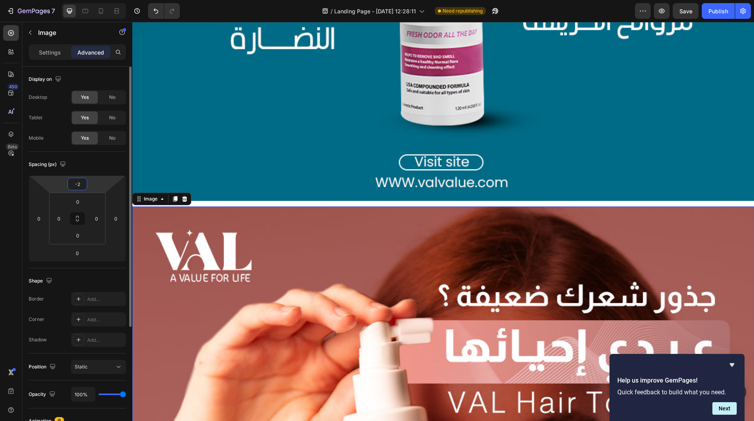
type input "-20"
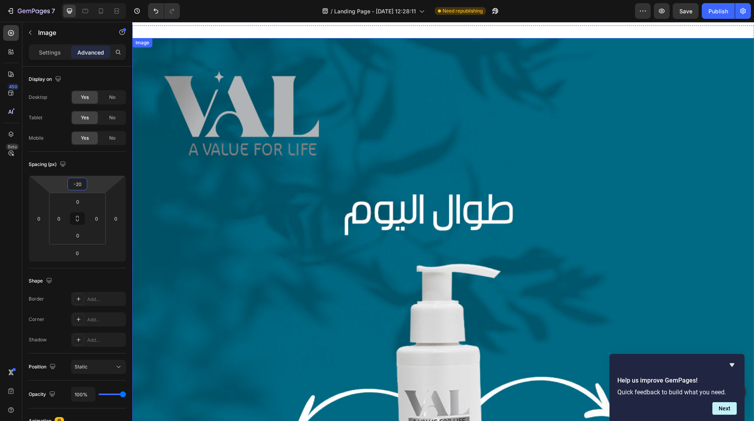
scroll to position [0, 0]
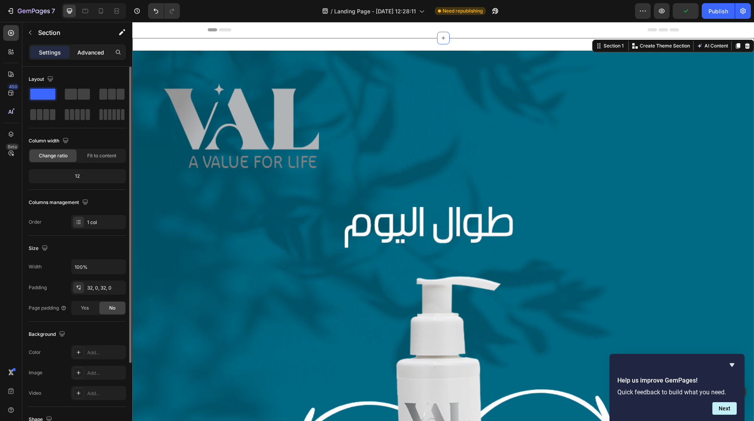
click at [98, 50] on p "Advanced" at bounding box center [90, 52] width 27 height 8
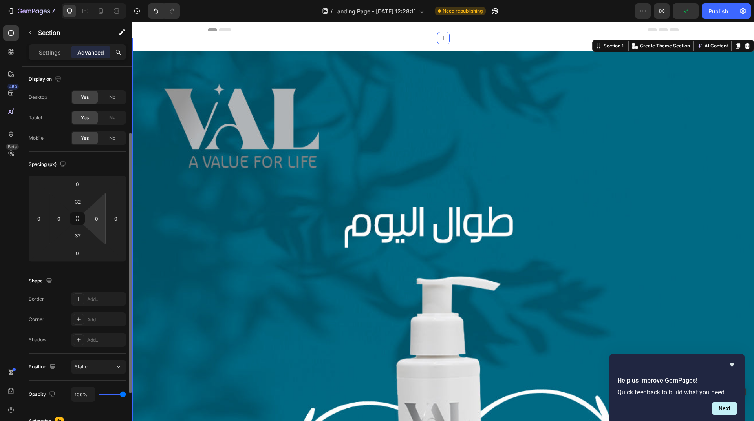
scroll to position [39, 0]
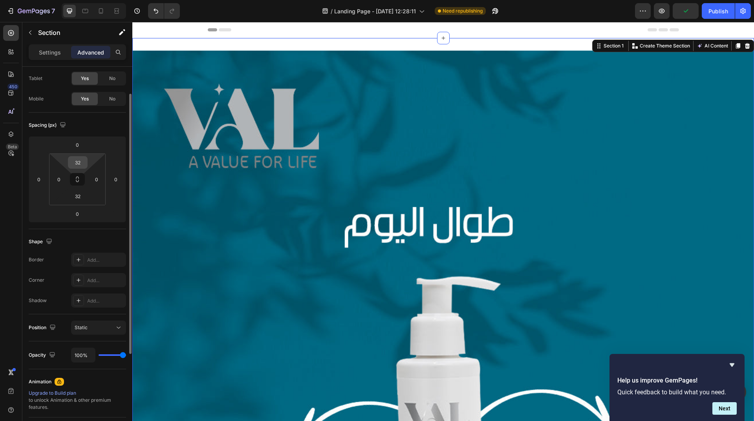
click at [83, 163] on input "32" at bounding box center [78, 163] width 16 height 12
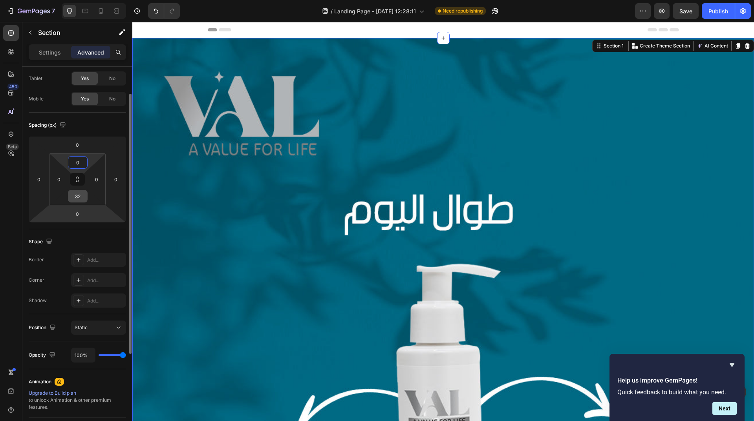
type input "0"
click at [80, 199] on input "32" at bounding box center [78, 196] width 16 height 12
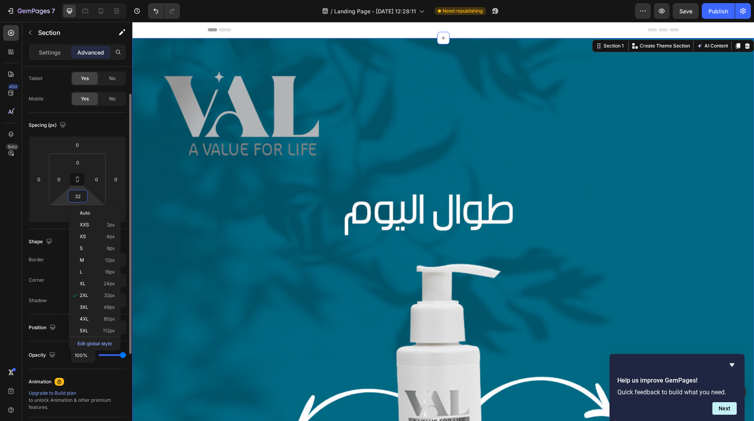
type input "0"
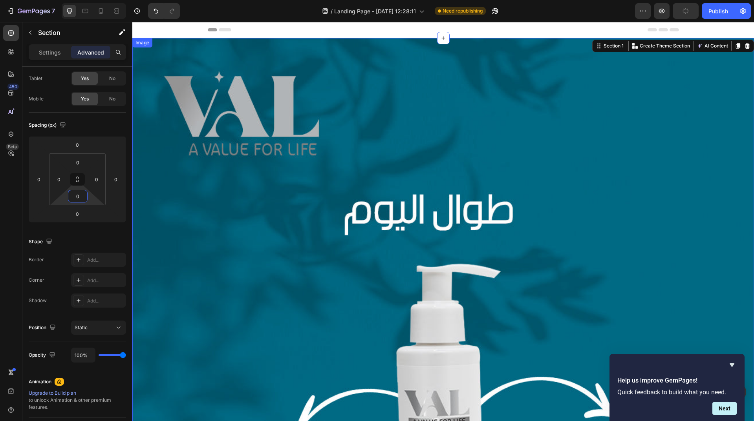
click at [254, 198] on img at bounding box center [443, 349] width 622 height 622
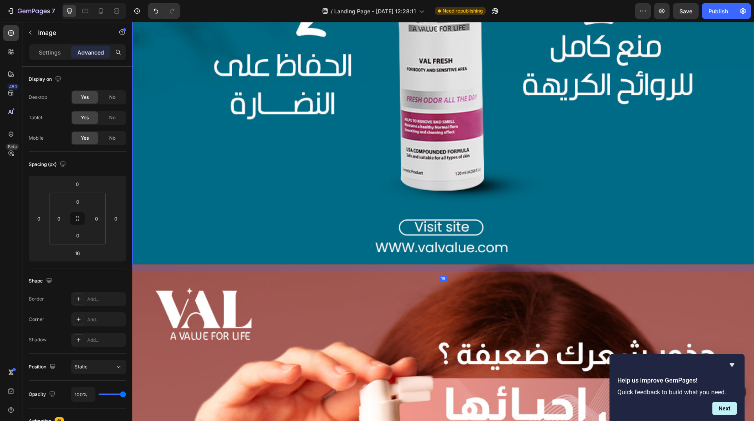
scroll to position [432, 0]
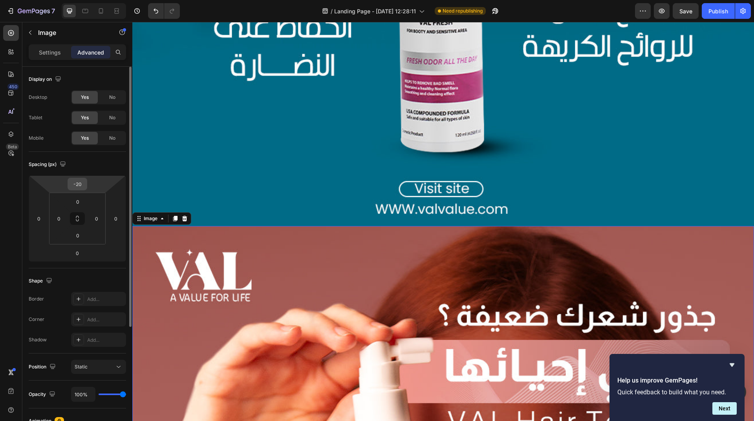
click at [77, 187] on input "-20" at bounding box center [78, 184] width 16 height 12
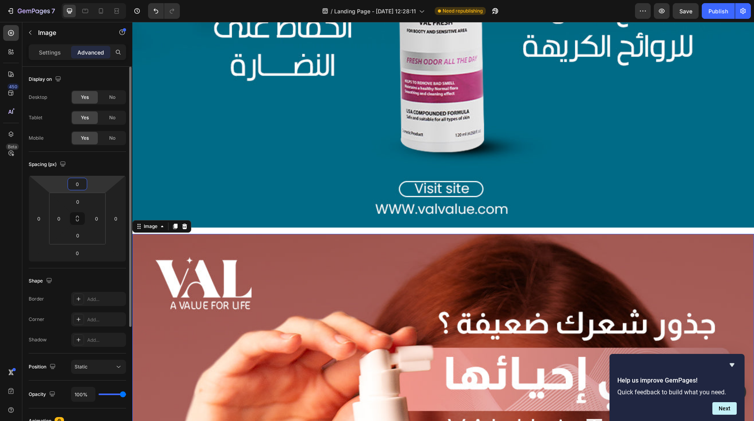
click at [75, 183] on input "0" at bounding box center [78, 184] width 16 height 12
type input "-20"
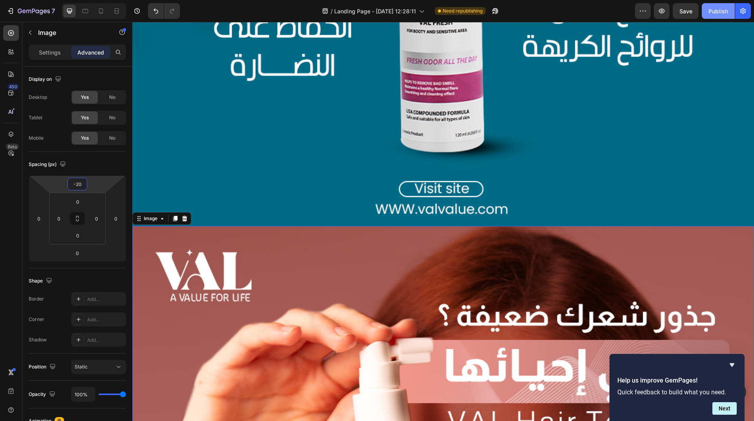
click at [712, 13] on div "Publish" at bounding box center [718, 11] width 20 height 8
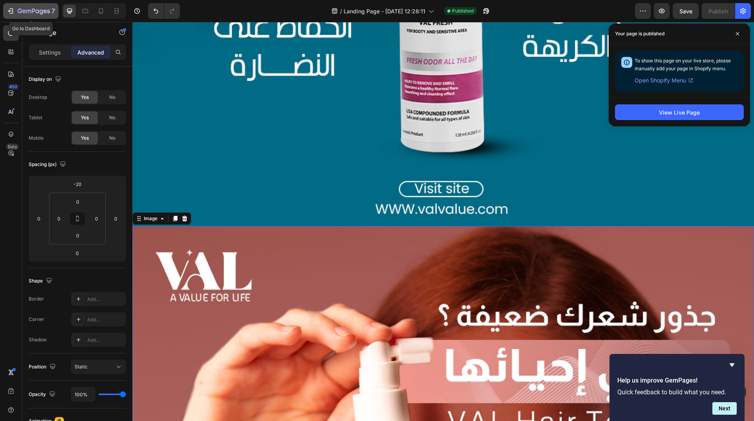
click at [13, 12] on icon "button" at bounding box center [12, 10] width 4 height 5
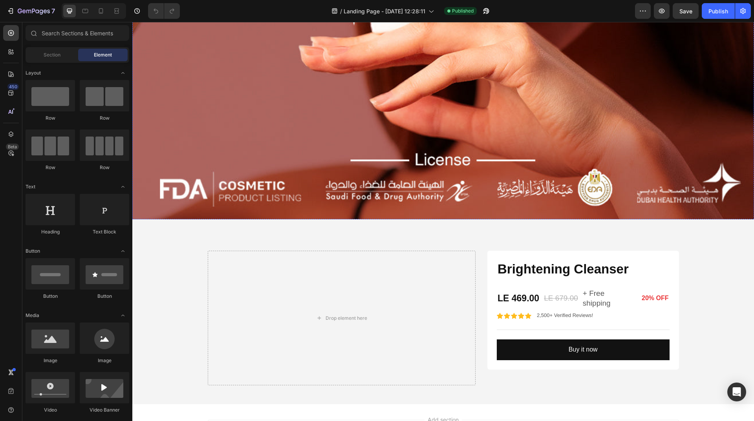
scroll to position [1139, 0]
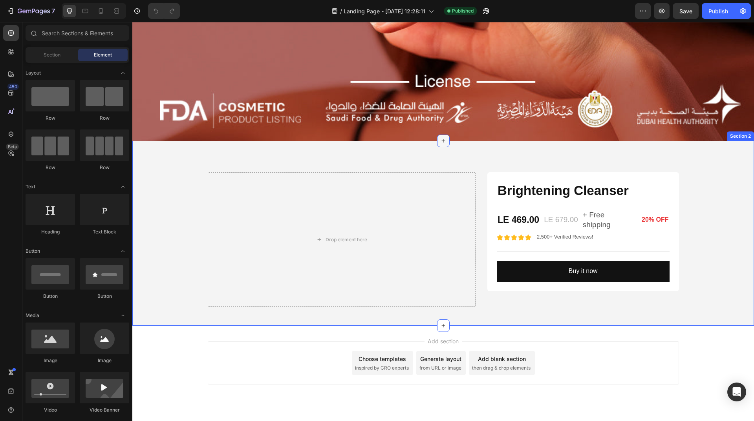
click at [443, 135] on div at bounding box center [443, 141] width 13 height 13
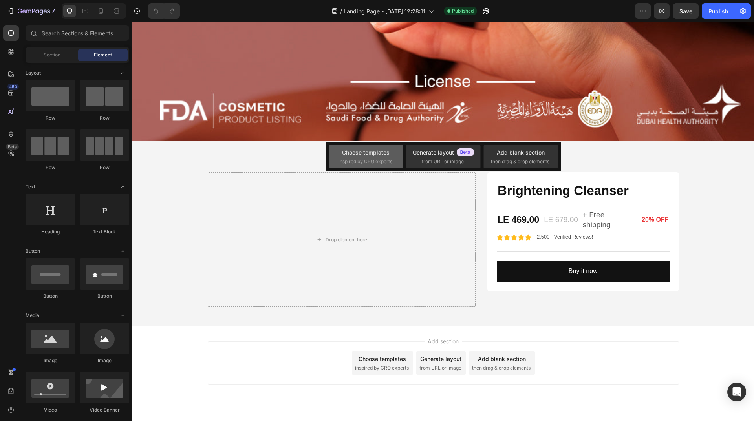
click at [382, 154] on div "Choose templates" at bounding box center [366, 152] width 48 height 8
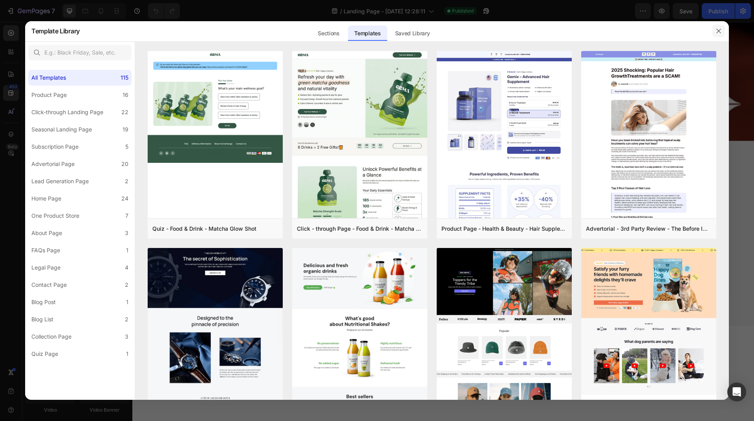
click at [714, 28] on button "button" at bounding box center [718, 31] width 13 height 13
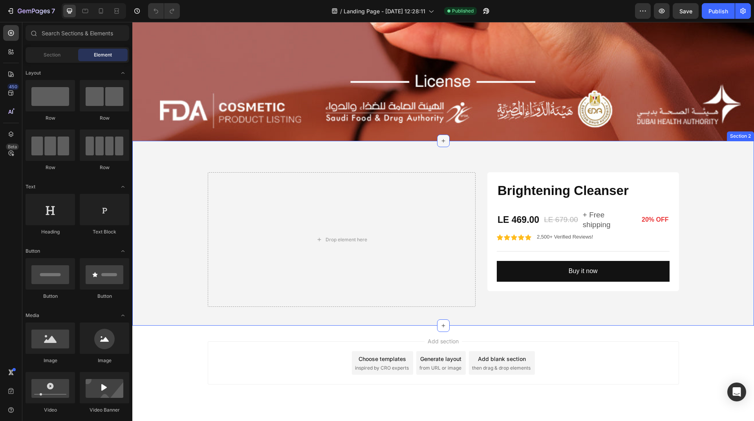
click at [444, 135] on div at bounding box center [443, 141] width 13 height 13
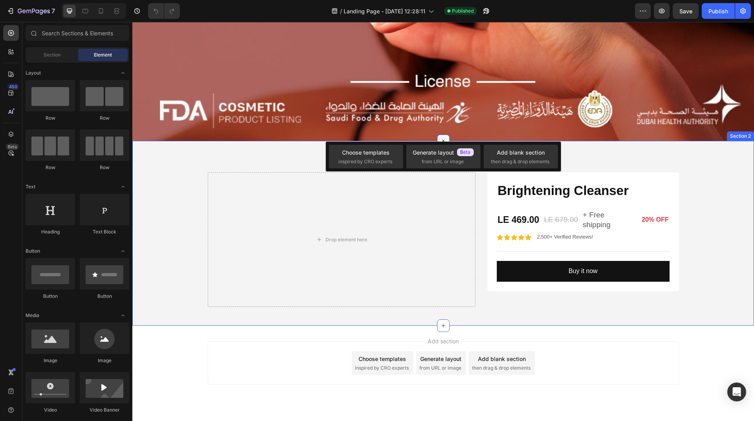
click at [437, 135] on div at bounding box center [443, 141] width 13 height 13
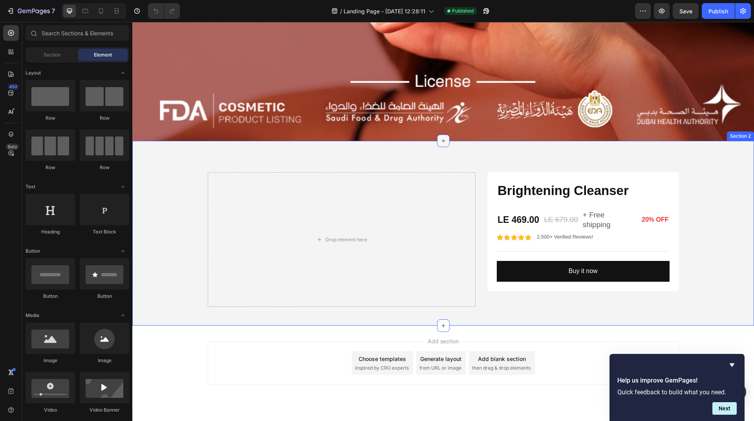
click at [437, 135] on div at bounding box center [443, 141] width 13 height 13
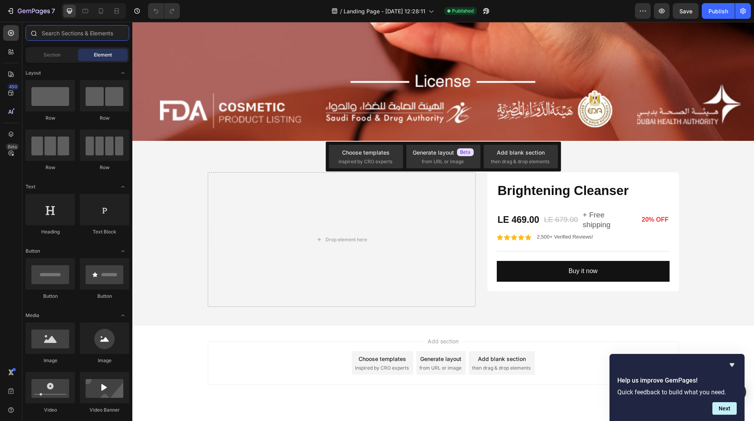
click at [66, 30] on input "text" at bounding box center [78, 33] width 104 height 16
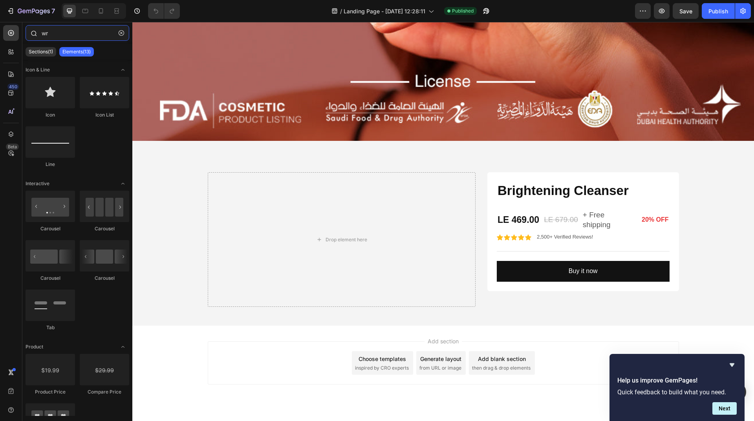
type input "w"
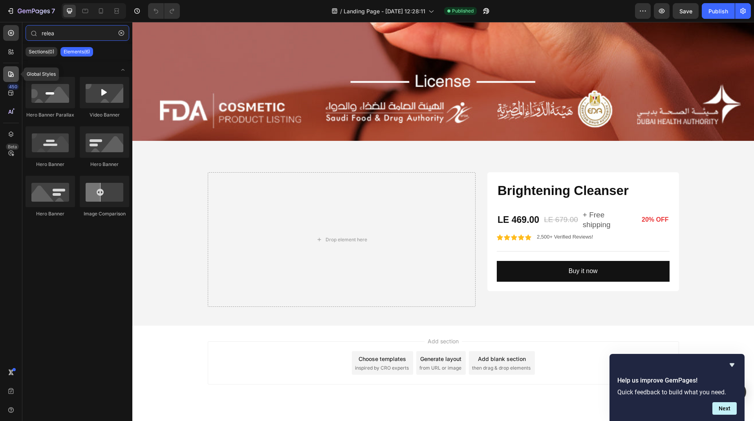
type input "relea"
click at [13, 75] on icon at bounding box center [11, 74] width 8 height 8
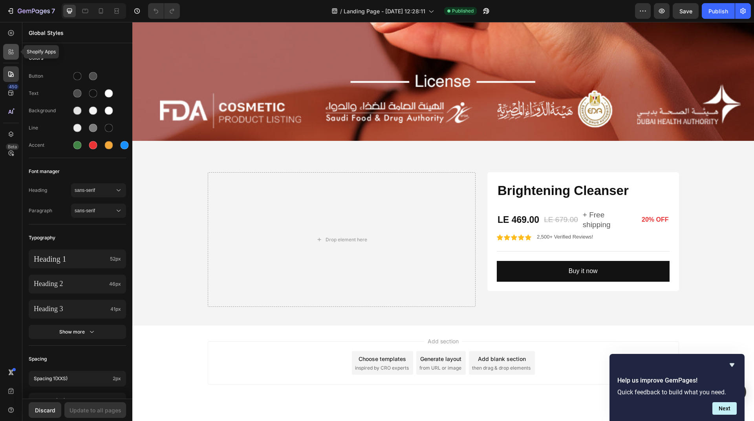
click at [11, 55] on icon at bounding box center [11, 52] width 8 height 8
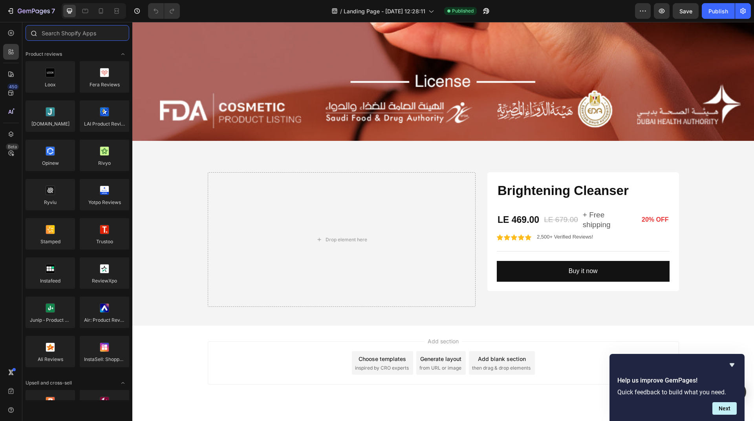
click at [86, 35] on input "text" at bounding box center [78, 33] width 104 height 16
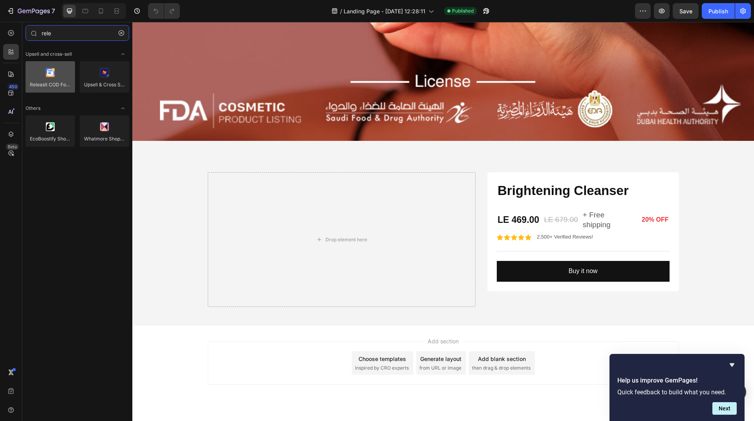
type input "rele"
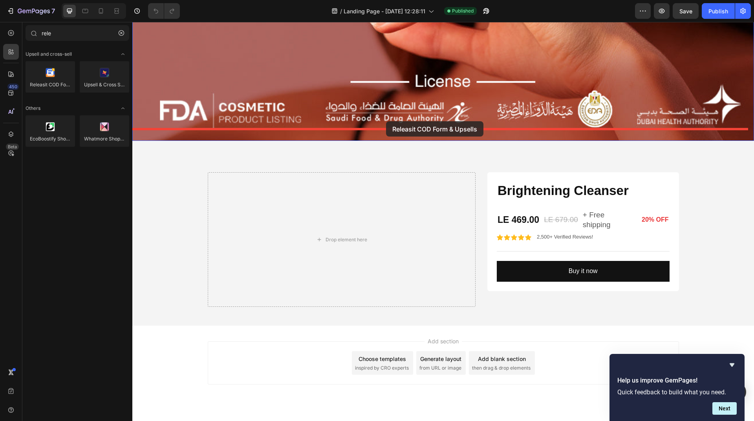
drag, startPoint x: 191, startPoint y: 97, endPoint x: 386, endPoint y: 121, distance: 196.6
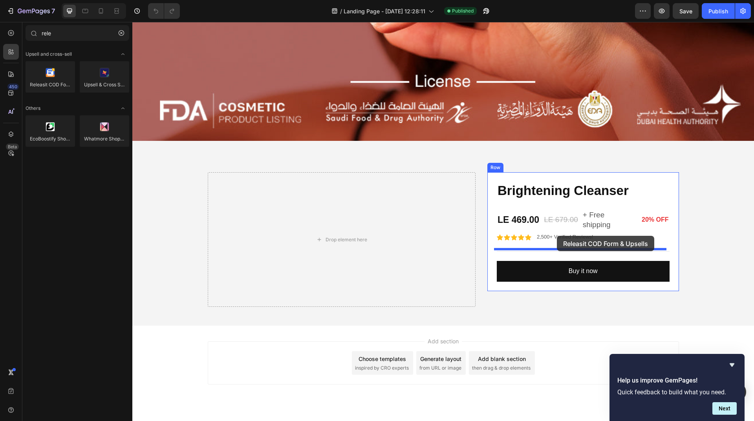
drag, startPoint x: 187, startPoint y: 104, endPoint x: 557, endPoint y: 236, distance: 393.0
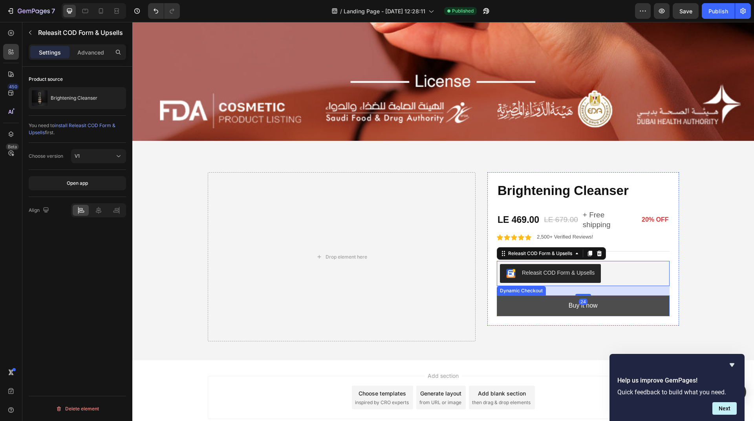
click at [543, 298] on button "Buy it now" at bounding box center [583, 306] width 173 height 21
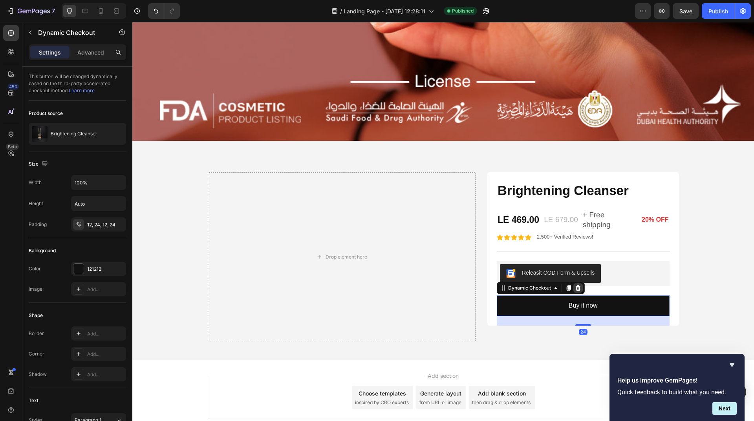
click at [576, 285] on icon at bounding box center [578, 287] width 5 height 5
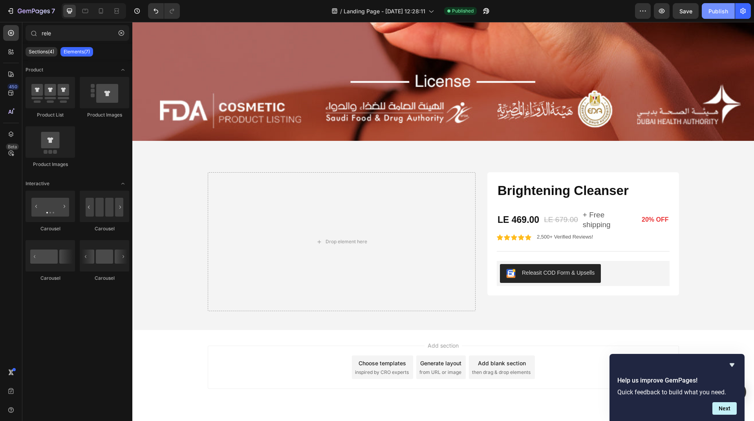
click at [719, 13] on div "Publish" at bounding box center [718, 11] width 20 height 8
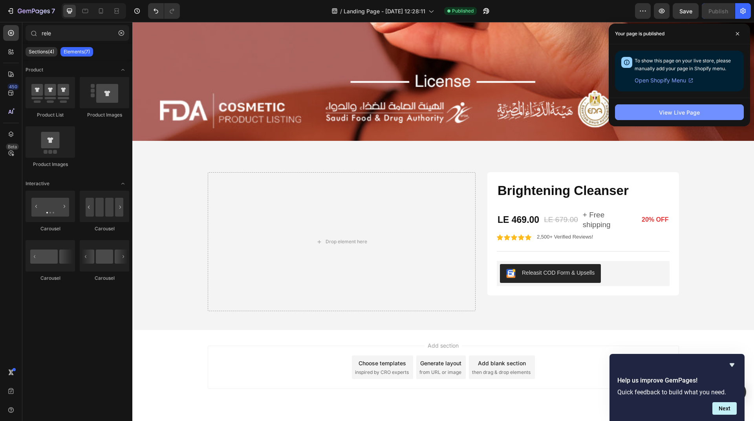
click at [674, 114] on div "View Live Page" at bounding box center [679, 112] width 41 height 8
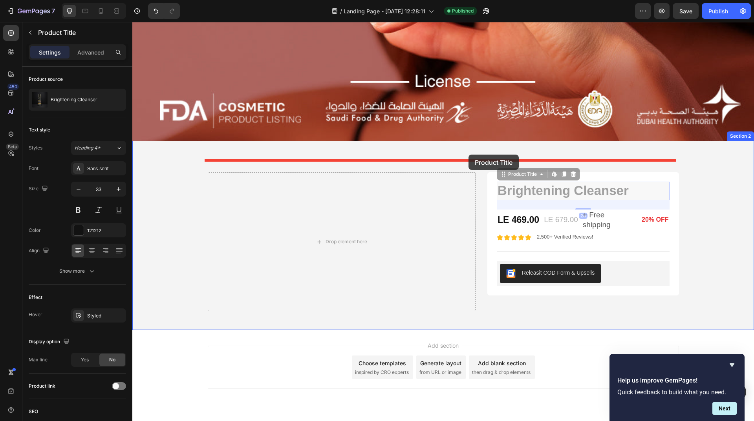
drag, startPoint x: 509, startPoint y: 166, endPoint x: 468, endPoint y: 155, distance: 41.9
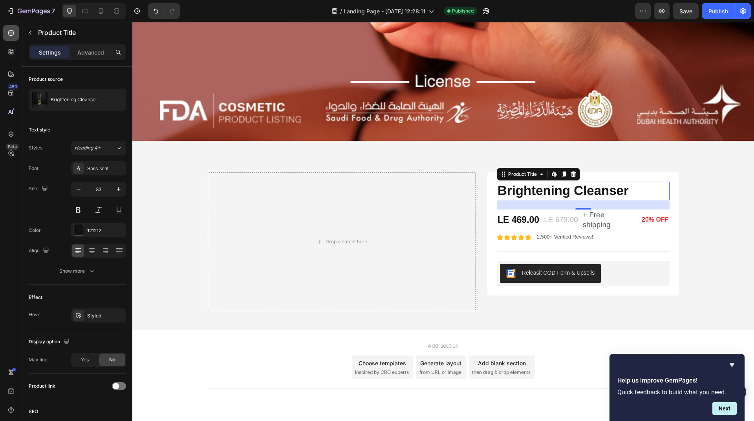
click at [11, 34] on icon at bounding box center [10, 32] width 3 height 3
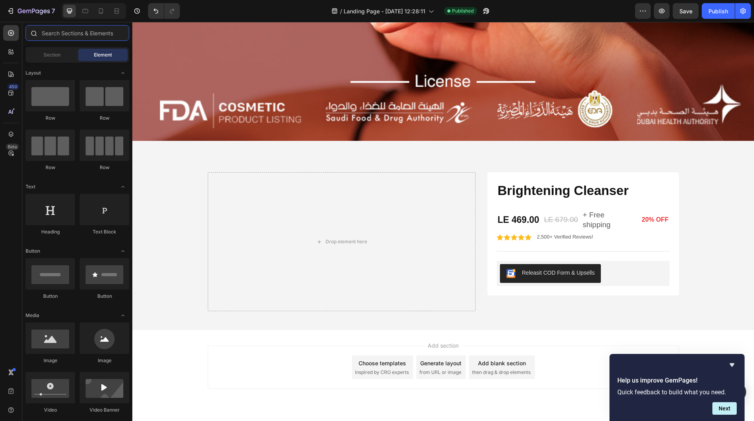
click at [94, 37] on input "text" at bounding box center [78, 33] width 104 height 16
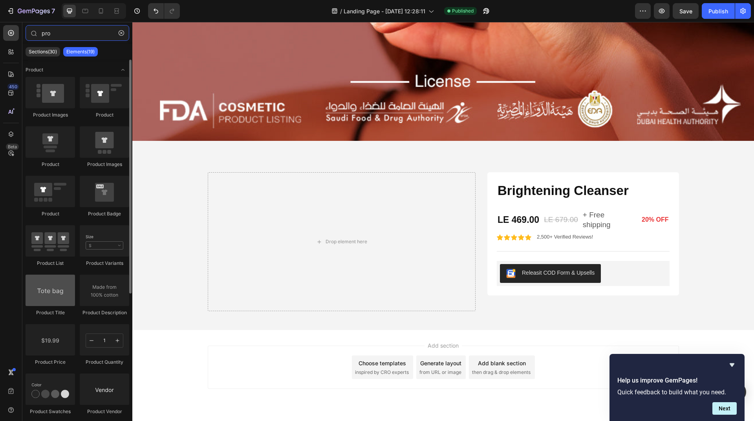
type input "pro"
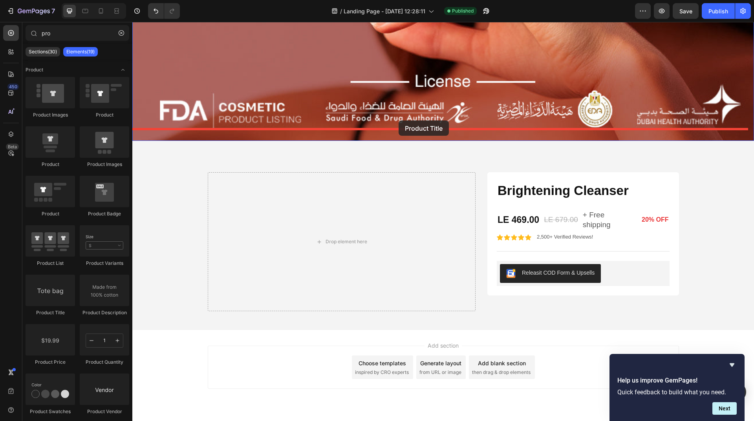
drag, startPoint x: 188, startPoint y: 307, endPoint x: 399, endPoint y: 121, distance: 281.8
drag, startPoint x: 190, startPoint y: 116, endPoint x: 372, endPoint y: 126, distance: 182.4
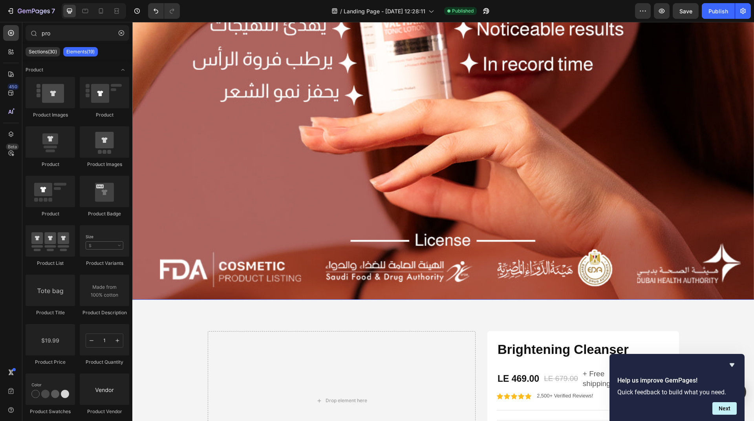
scroll to position [874, 0]
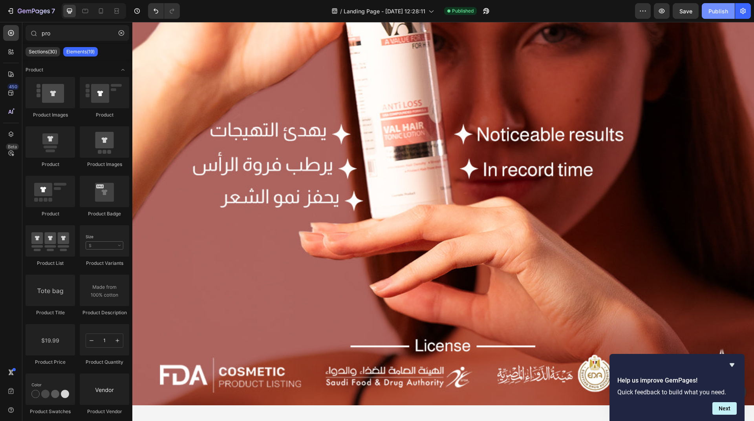
click at [707, 8] on button "Publish" at bounding box center [718, 11] width 33 height 16
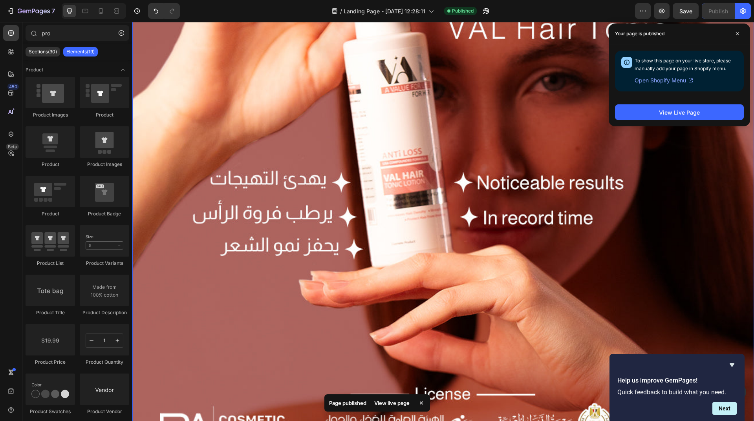
scroll to position [756, 0]
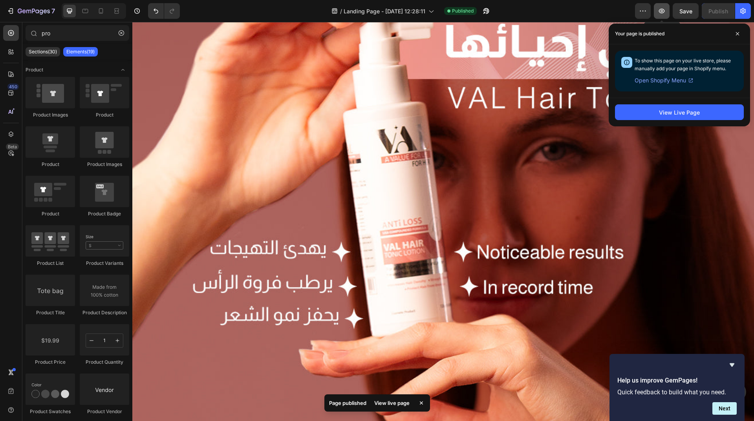
click at [656, 8] on button "button" at bounding box center [662, 11] width 16 height 16
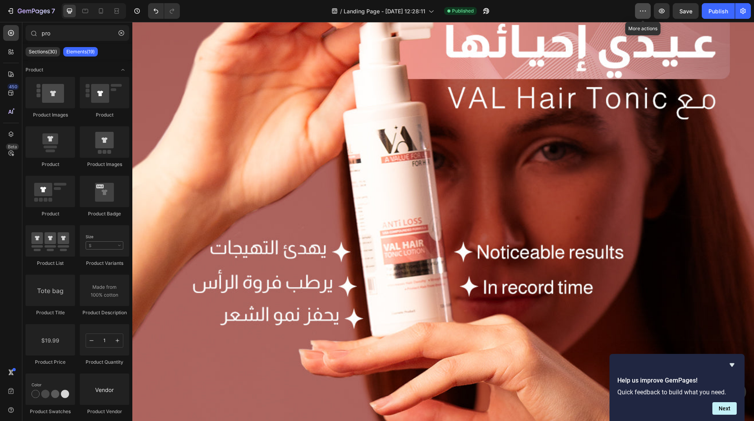
click at [646, 12] on icon "button" at bounding box center [643, 11] width 8 height 8
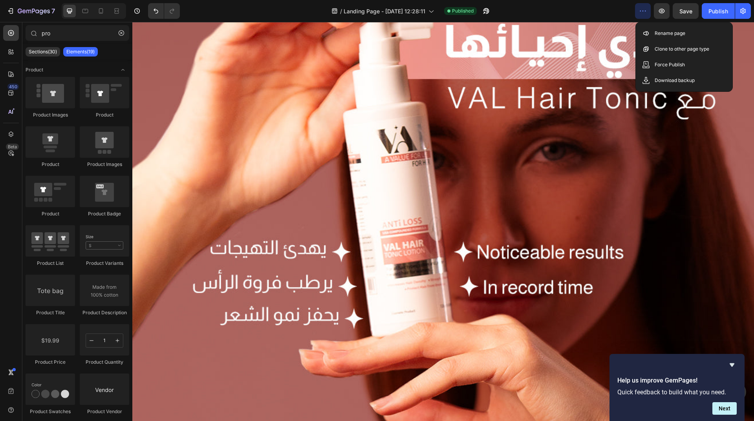
click at [646, 12] on icon "button" at bounding box center [643, 11] width 8 height 8
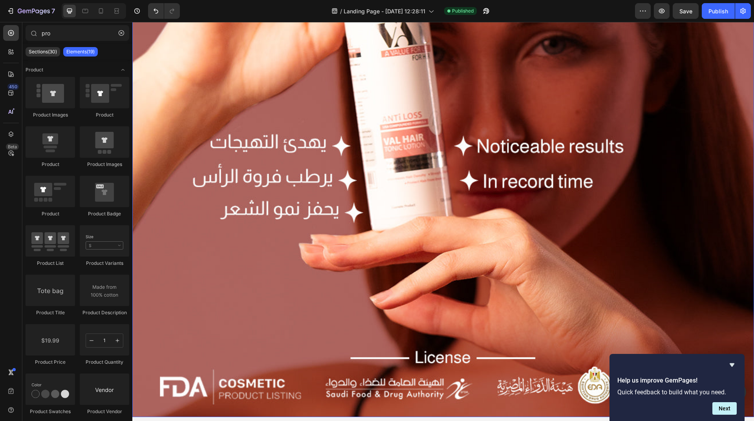
scroll to position [717, 0]
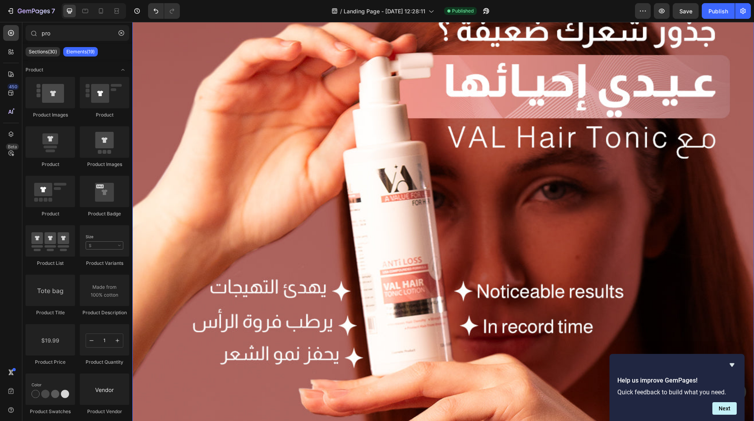
click at [417, 218] on img at bounding box center [443, 252] width 622 height 622
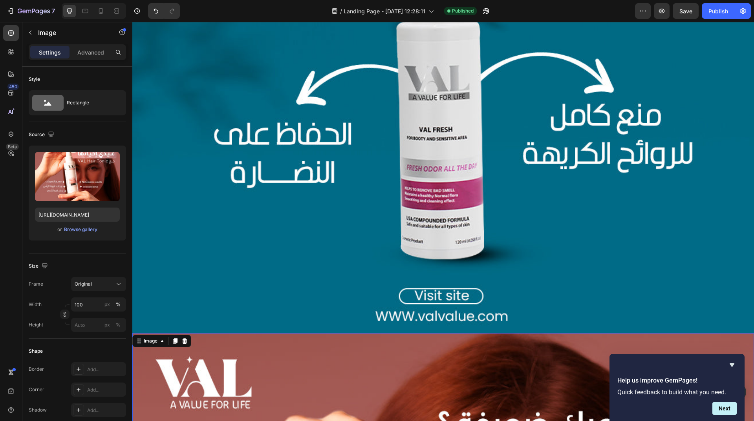
scroll to position [285, 0]
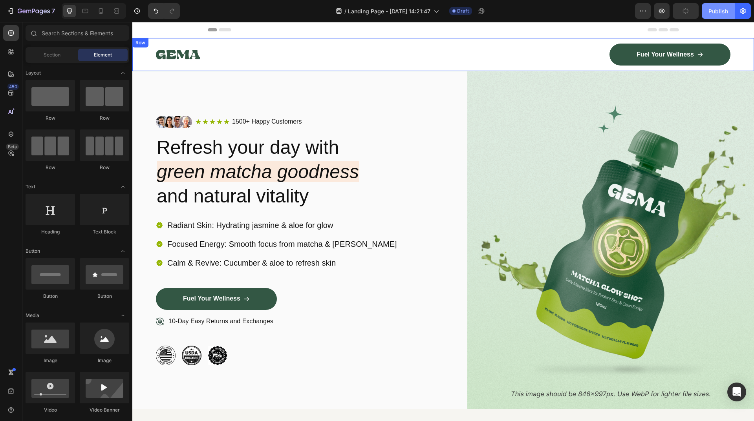
click at [722, 12] on div "Publish" at bounding box center [718, 11] width 20 height 8
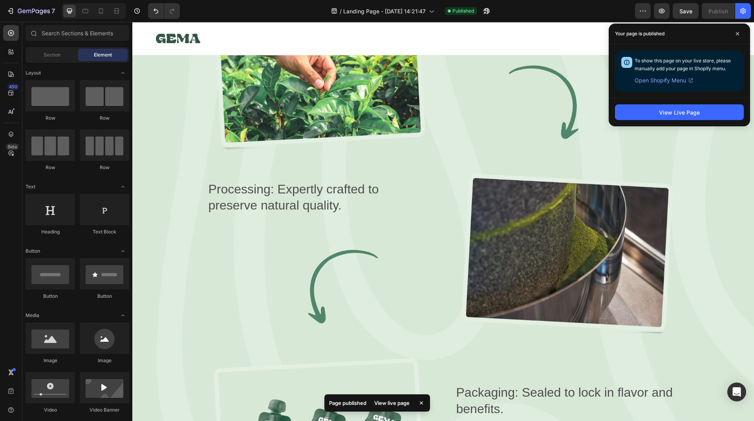
scroll to position [1256, 0]
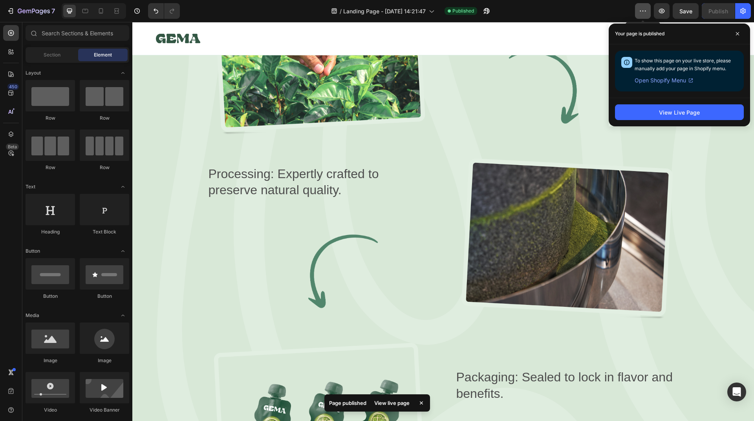
click at [643, 17] on button "button" at bounding box center [643, 11] width 16 height 16
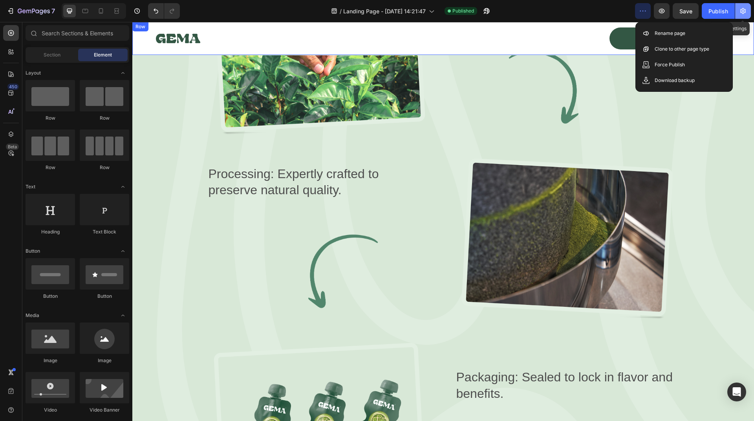
click at [750, 9] on button "button" at bounding box center [743, 11] width 16 height 16
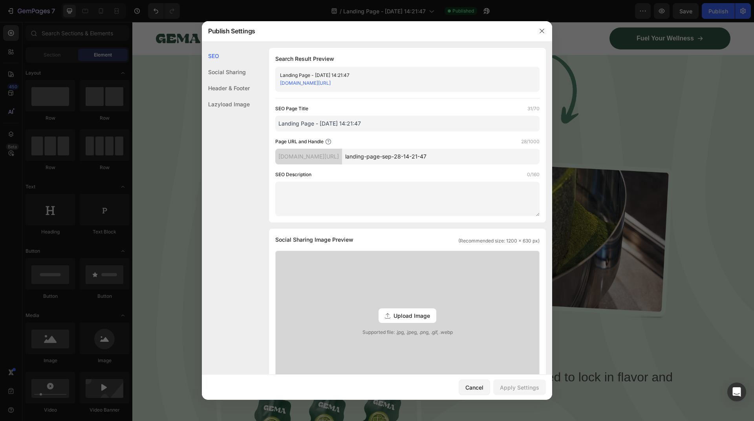
click at [415, 156] on input "landing-page-sep-28-14-21-47" at bounding box center [441, 157] width 198 height 16
click at [488, 159] on input "landing-page-sep-28-14-21-47" at bounding box center [441, 157] width 198 height 16
drag, startPoint x: 543, startPoint y: 32, endPoint x: 411, endPoint y: 57, distance: 135.1
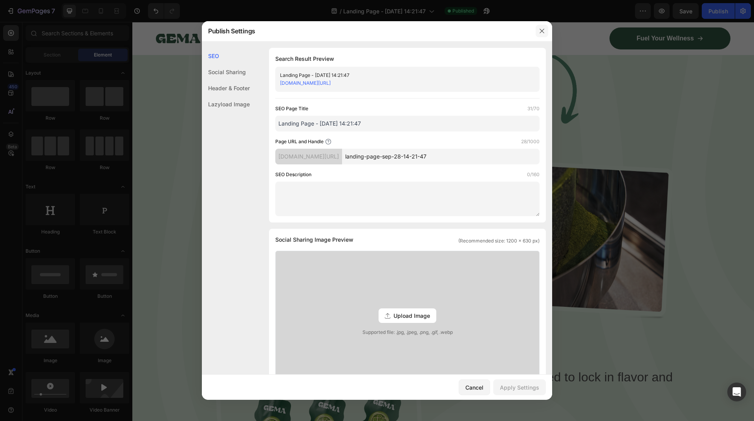
click at [543, 32] on icon "button" at bounding box center [542, 31] width 6 height 6
